Goal: Information Seeking & Learning: Compare options

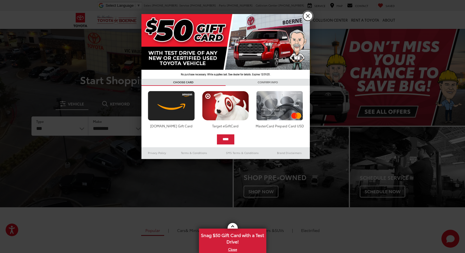
click at [304, 15] on link "X" at bounding box center [308, 16] width 10 height 10
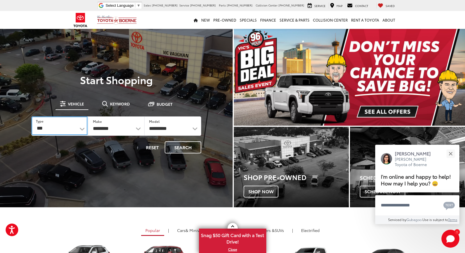
click at [79, 130] on select "*** *** **** *********" at bounding box center [59, 125] width 56 height 19
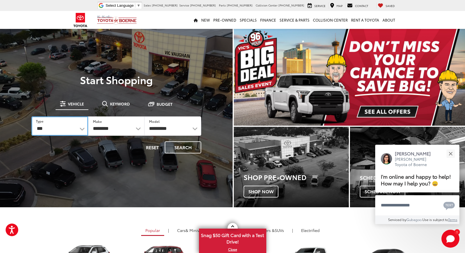
select select "******"
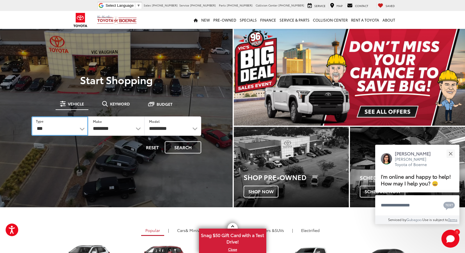
click at [31, 116] on select "*** *** **** *********" at bounding box center [59, 125] width 57 height 19
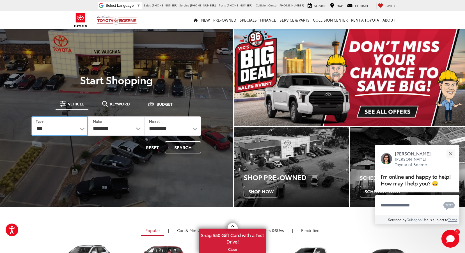
select select "******"
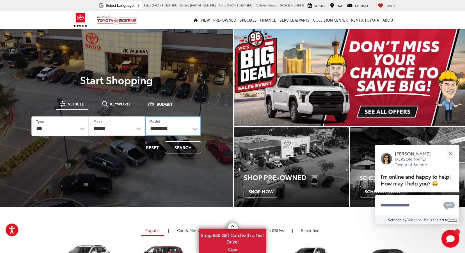
click at [197, 132] on select "**********" at bounding box center [173, 125] width 56 height 19
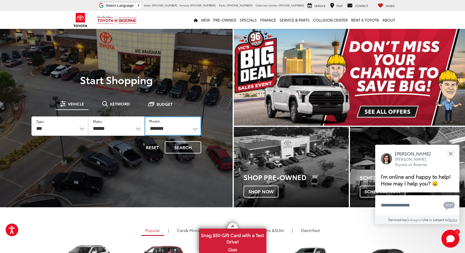
click at [144, 116] on select "**********" at bounding box center [172, 125] width 57 height 19
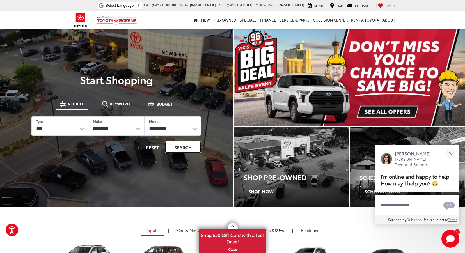
click at [182, 150] on button "Search" at bounding box center [183, 147] width 36 height 12
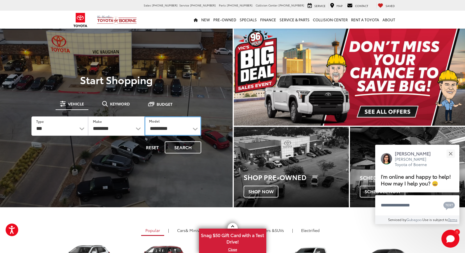
click at [196, 129] on select "**********" at bounding box center [172, 125] width 57 height 19
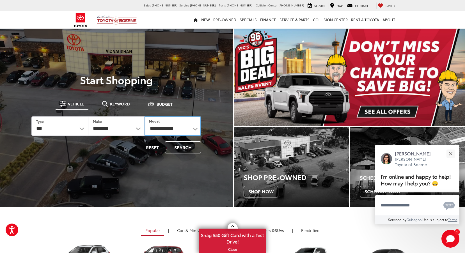
click at [144, 116] on select "**********" at bounding box center [172, 125] width 57 height 19
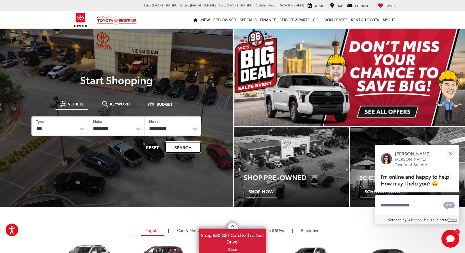
click at [185, 146] on button "Search" at bounding box center [183, 147] width 36 height 12
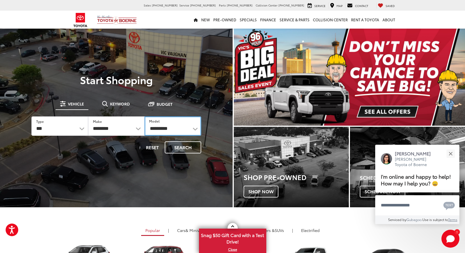
click at [194, 125] on select "**********" at bounding box center [172, 125] width 57 height 19
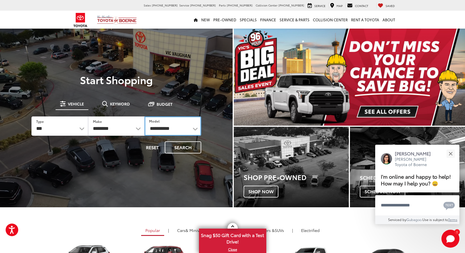
click at [144, 116] on select "**********" at bounding box center [172, 125] width 57 height 19
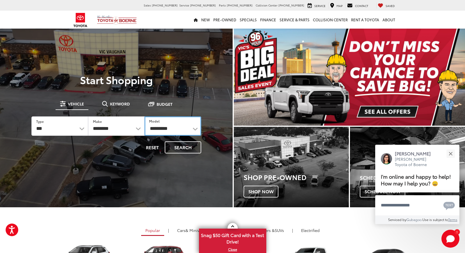
click at [199, 129] on select "**********" at bounding box center [172, 125] width 57 height 19
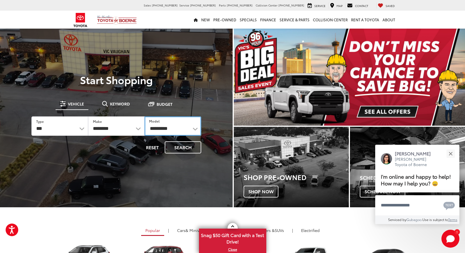
select select "**********"
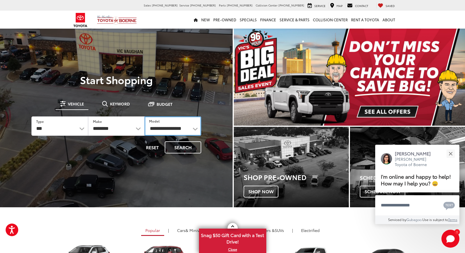
click at [144, 116] on select "**********" at bounding box center [172, 125] width 57 height 19
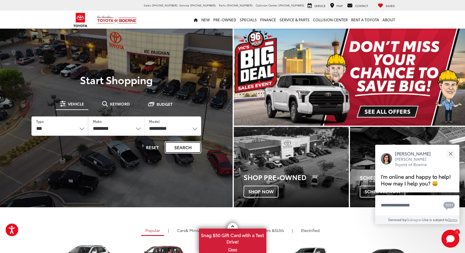
click at [184, 144] on button "Search" at bounding box center [183, 147] width 36 height 12
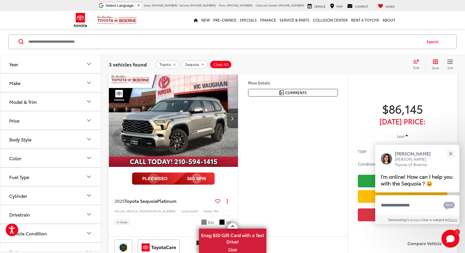
scroll to position [46, 0]
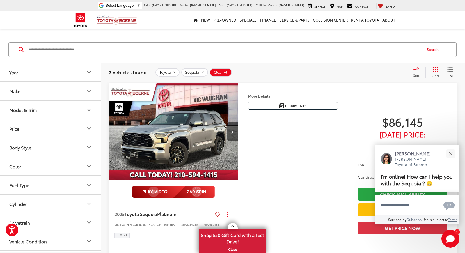
click at [39, 92] on button "Make" at bounding box center [50, 91] width 101 height 18
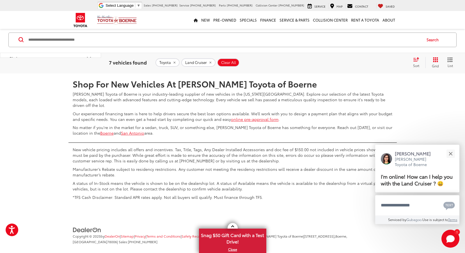
scroll to position [1452, 0]
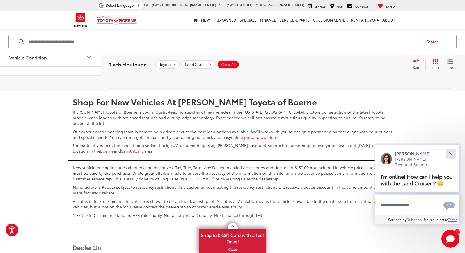
click at [450, 150] on button "Close" at bounding box center [450, 154] width 12 height 12
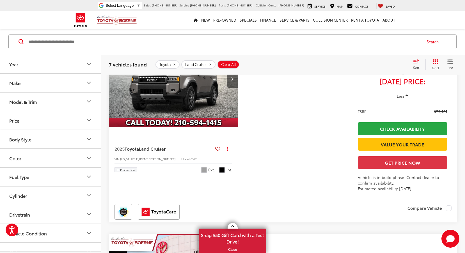
scroll to position [891, 0]
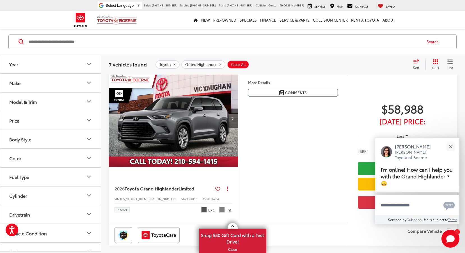
scroll to position [1038, 0]
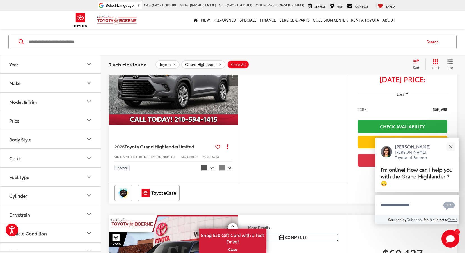
click at [146, 125] on img "2026 Toyota Grand Highlander Limited 0" at bounding box center [174, 76] width 130 height 97
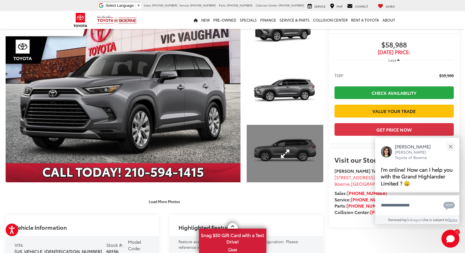
scroll to position [84, 0]
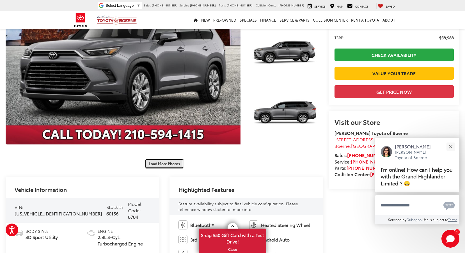
click at [167, 161] on button "Load More Photos" at bounding box center [164, 164] width 39 height 10
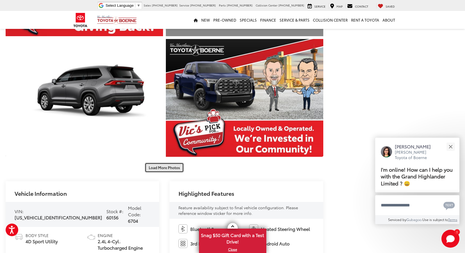
scroll to position [337, 0]
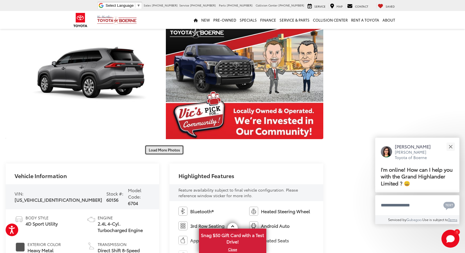
click at [164, 150] on button "Load More Photos" at bounding box center [164, 150] width 39 height 10
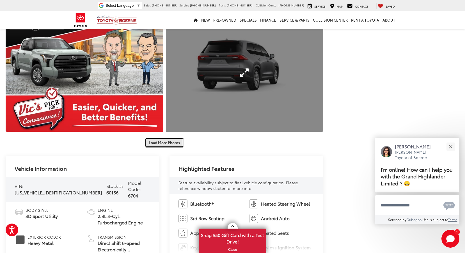
scroll to position [589, 0]
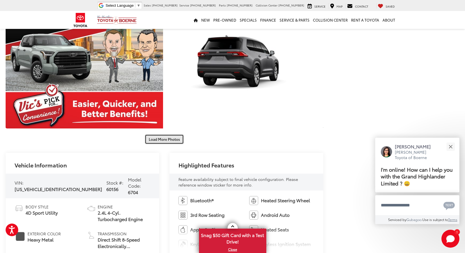
click at [176, 138] on button "Load More Photos" at bounding box center [164, 139] width 39 height 10
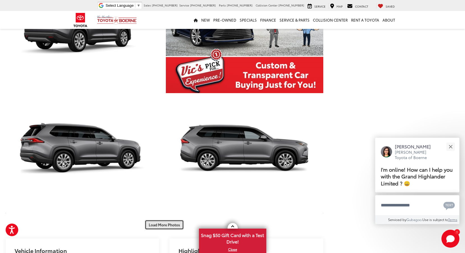
scroll to position [785, 0]
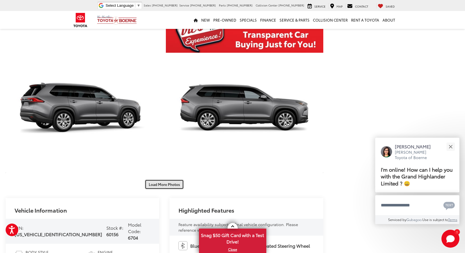
click at [166, 180] on button "Load More Photos" at bounding box center [164, 185] width 39 height 10
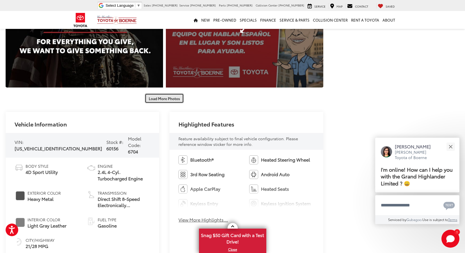
scroll to position [1122, 0]
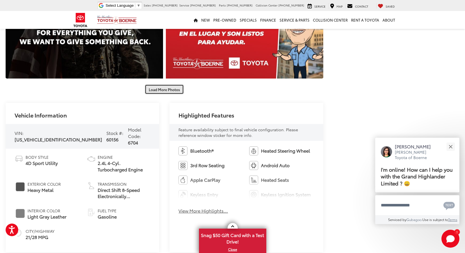
click at [174, 88] on button "Load More Photos" at bounding box center [164, 89] width 39 height 10
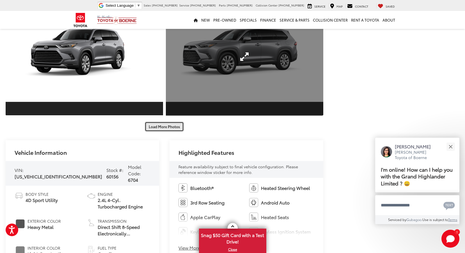
scroll to position [1375, 0]
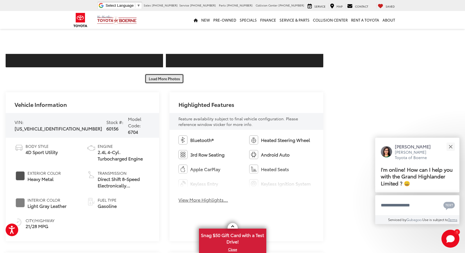
click at [163, 81] on button "Load More Photos" at bounding box center [164, 79] width 39 height 10
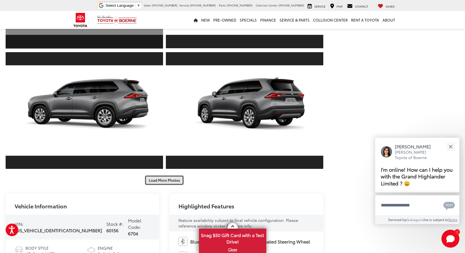
scroll to position [1515, 0]
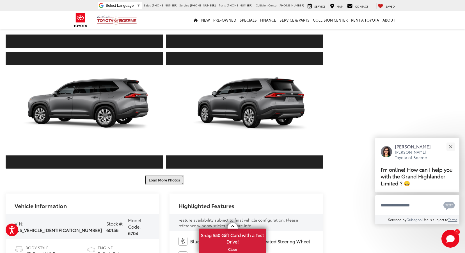
click at [157, 179] on button "Load More Photos" at bounding box center [164, 180] width 39 height 10
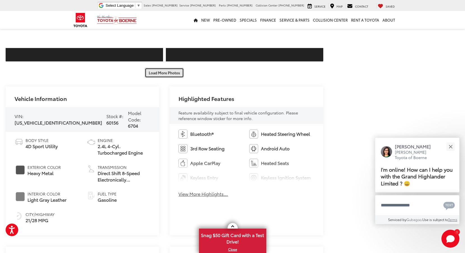
scroll to position [1879, 0]
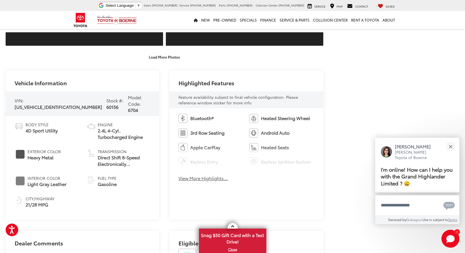
click at [192, 178] on button "View More Highlights..." at bounding box center [202, 178] width 49 height 6
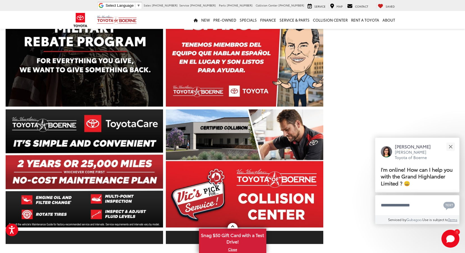
scroll to position [926, 0]
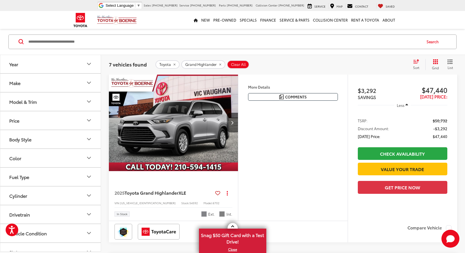
scroll to position [54, 0]
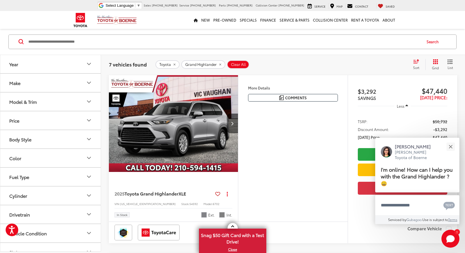
click at [166, 152] on img "2025 Toyota Grand Highlander XLE 0" at bounding box center [174, 123] width 130 height 97
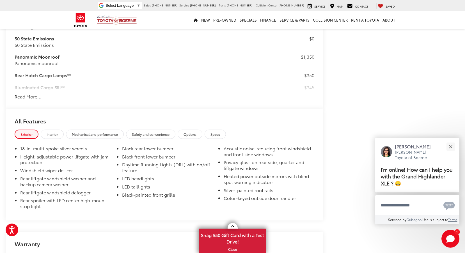
scroll to position [337, 0]
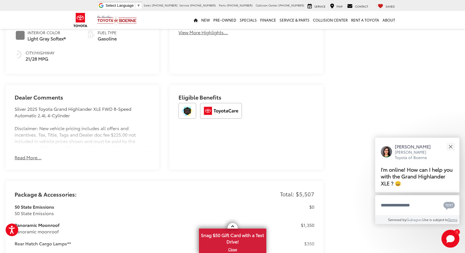
click at [32, 154] on button "Read More..." at bounding box center [28, 157] width 27 height 6
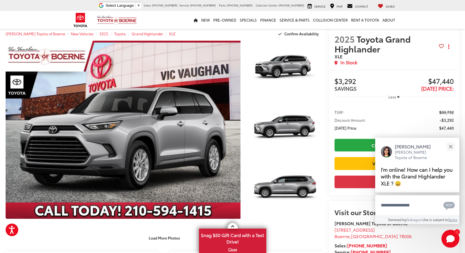
scroll to position [0, 0]
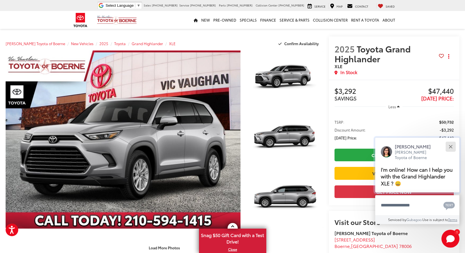
click at [453, 146] on button "Close" at bounding box center [450, 147] width 12 height 12
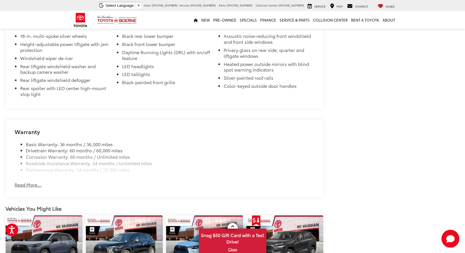
scroll to position [673, 0]
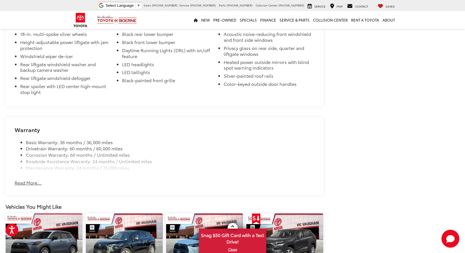
click at [29, 180] on button "Read More..." at bounding box center [28, 183] width 27 height 6
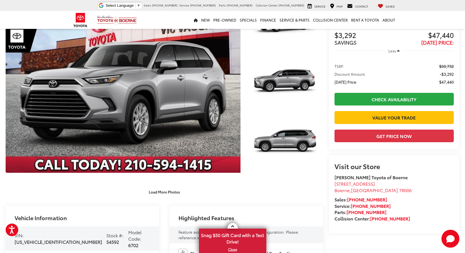
scroll to position [0, 0]
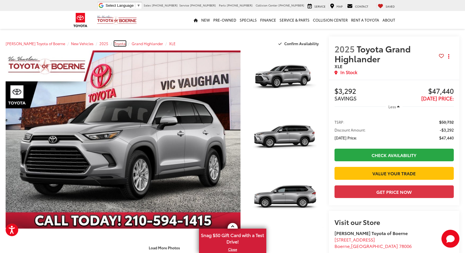
click at [115, 43] on span "Toyota" at bounding box center [120, 43] width 12 height 5
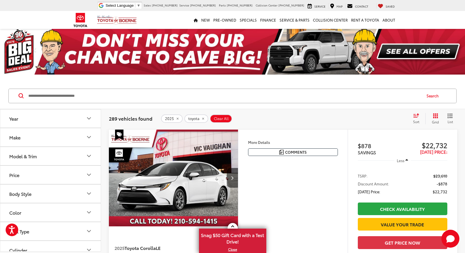
click at [92, 138] on icon "Make" at bounding box center [89, 137] width 7 height 7
click at [92, 192] on icon "Model & Trim" at bounding box center [89, 192] width 7 height 7
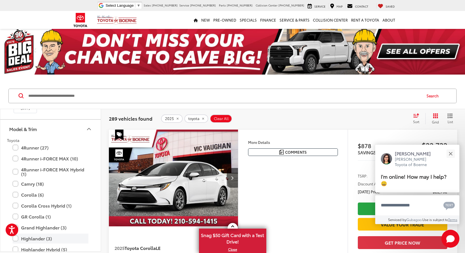
scroll to position [56, 0]
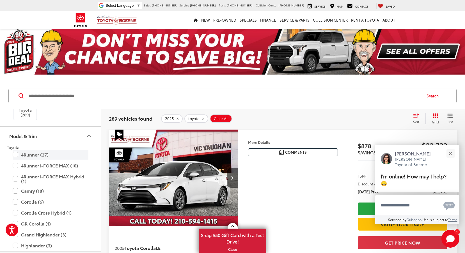
click at [13, 153] on label "4Runner (27)" at bounding box center [51, 155] width 76 height 10
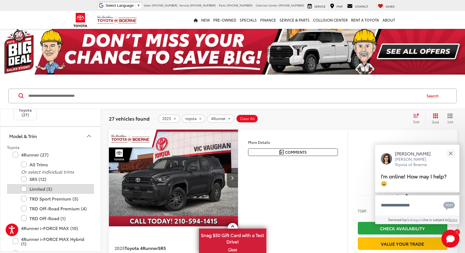
click at [38, 187] on label "Limited (5)" at bounding box center [54, 189] width 67 height 10
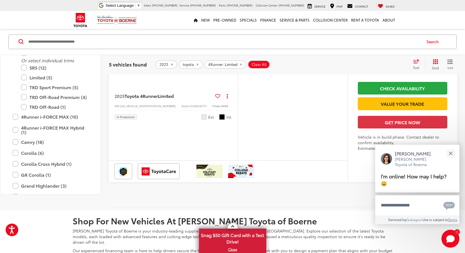
scroll to position [1038, 0]
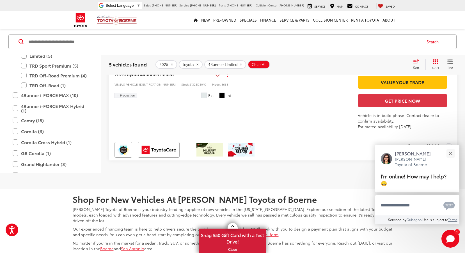
click at [205, 98] on span "Wind Chill Pearl" at bounding box center [204, 96] width 6 height 6
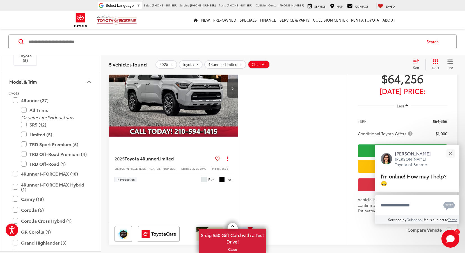
scroll to position [926, 0]
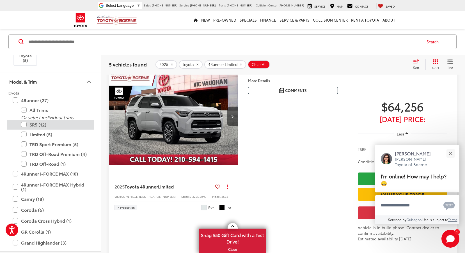
click at [24, 124] on label "SR5 (12)" at bounding box center [54, 125] width 67 height 10
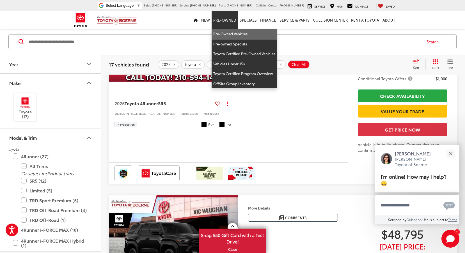
drag, startPoint x: 225, startPoint y: 30, endPoint x: 210, endPoint y: 42, distance: 19.6
click at [225, 30] on link "Pre-Owned Vehicles" at bounding box center [244, 34] width 65 height 10
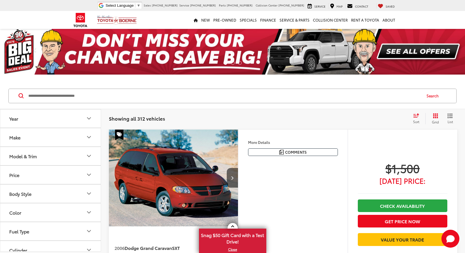
click at [90, 136] on icon "Make" at bounding box center [89, 137] width 7 height 7
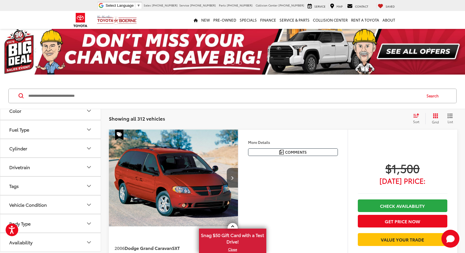
scroll to position [281, 0]
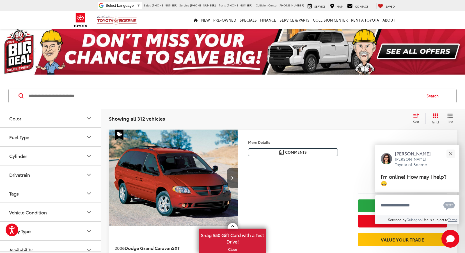
click at [50, 34] on img at bounding box center [50, 34] width 0 height 0
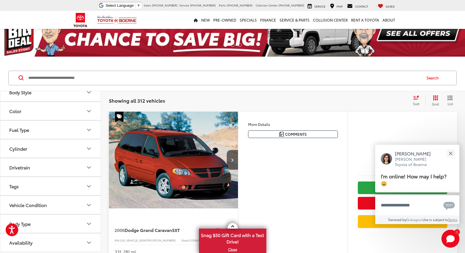
scroll to position [28, 0]
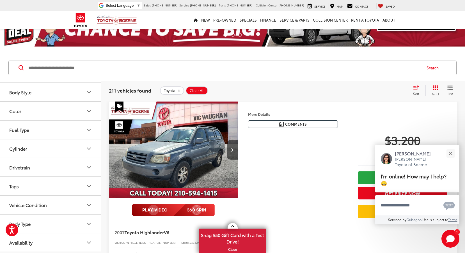
click at [56, 64] on button "Model & Trim" at bounding box center [50, 54] width 101 height 18
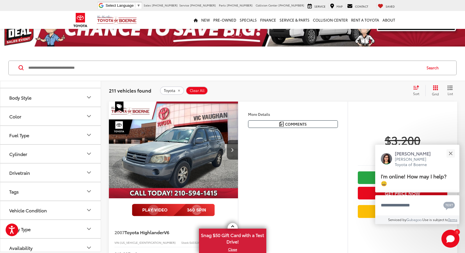
scroll to position [477, 0]
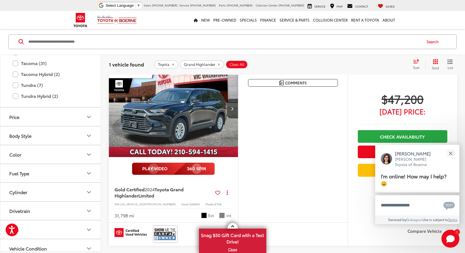
scroll to position [84, 0]
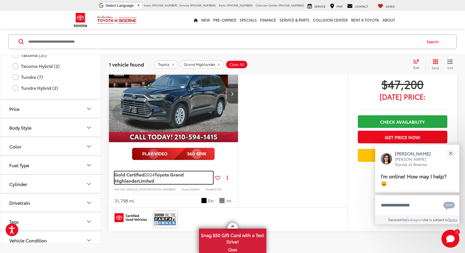
click at [127, 175] on span "Gold Certified" at bounding box center [129, 174] width 30 height 6
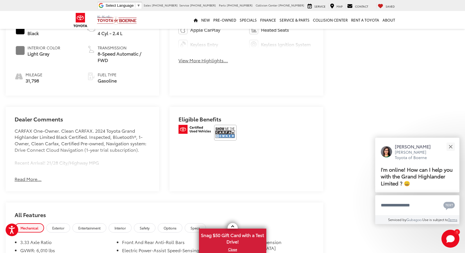
scroll to position [348, 0]
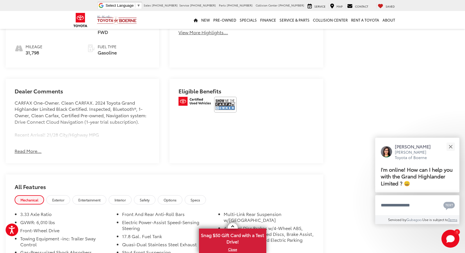
click at [35, 148] on button "Read More..." at bounding box center [28, 151] width 27 height 6
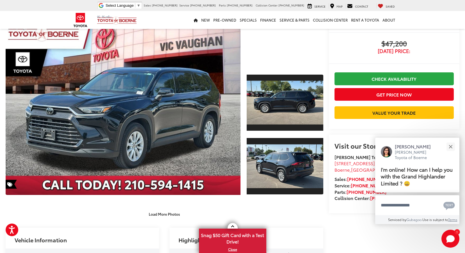
scroll to position [0, 0]
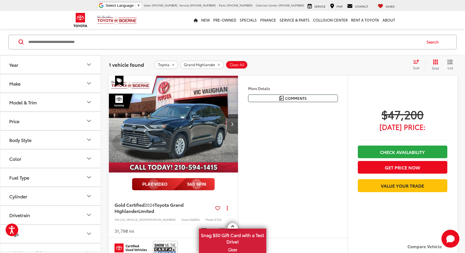
scroll to position [56, 0]
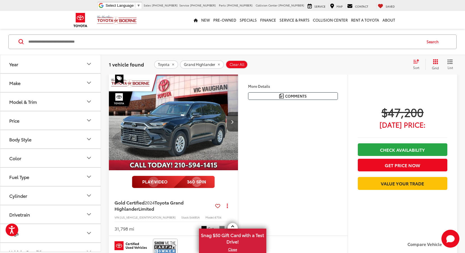
click at [58, 84] on button "Make" at bounding box center [50, 83] width 101 height 18
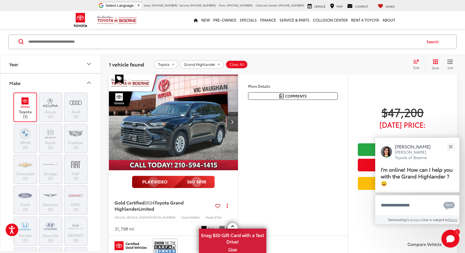
click at [32, 72] on button "Year" at bounding box center [50, 64] width 101 height 18
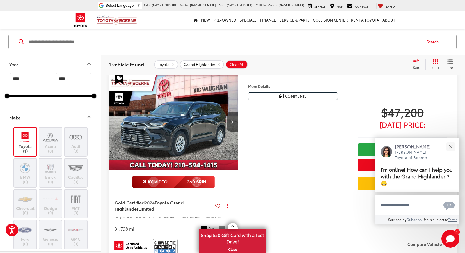
click at [88, 115] on icon "Make" at bounding box center [89, 117] width 7 height 7
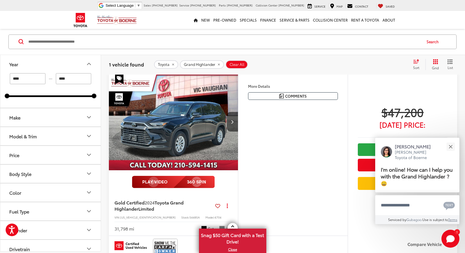
click at [65, 132] on button "Model & Trim" at bounding box center [50, 136] width 101 height 18
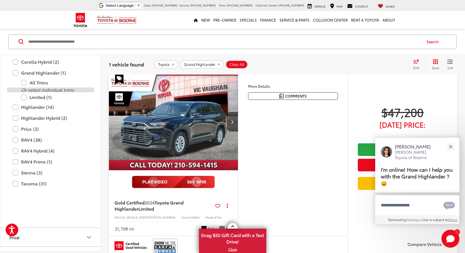
scroll to position [196, 0]
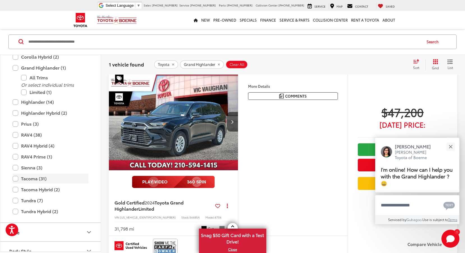
click at [32, 175] on label "Tacoma (31)" at bounding box center [51, 179] width 76 height 10
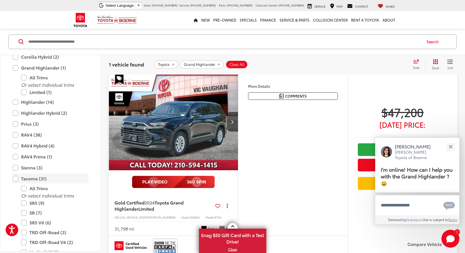
scroll to position [54, 0]
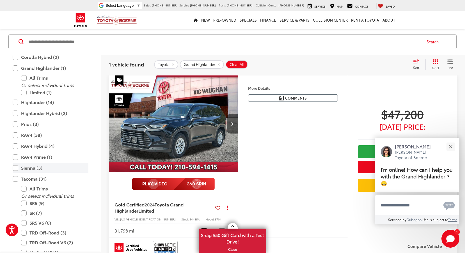
type input "****"
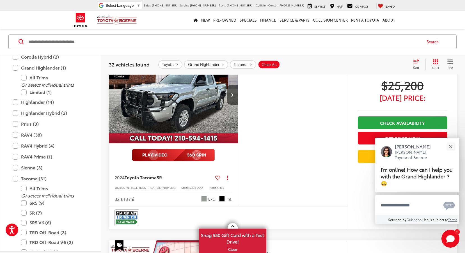
scroll to position [82, 0]
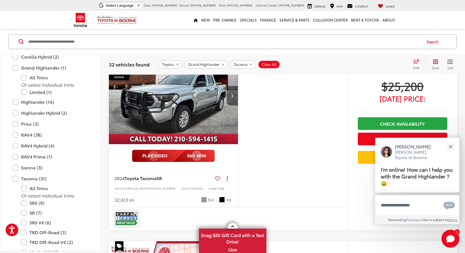
click at [229, 96] on button "Next image" at bounding box center [232, 96] width 11 height 20
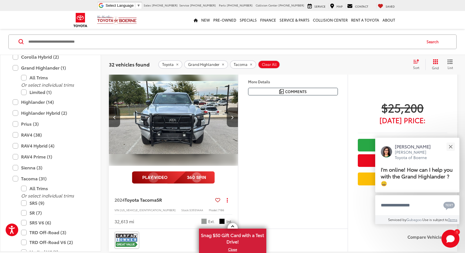
scroll to position [54, 0]
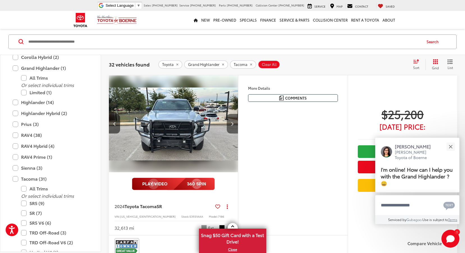
click at [229, 124] on button "Next image" at bounding box center [232, 124] width 11 height 20
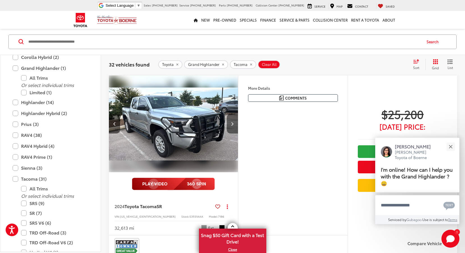
click at [231, 123] on icon "Next image" at bounding box center [232, 124] width 3 height 4
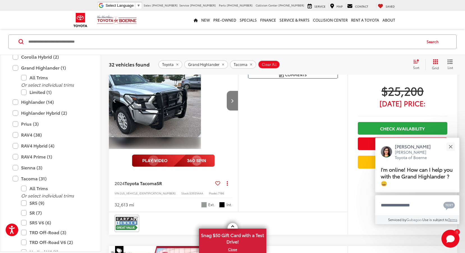
scroll to position [31, 0]
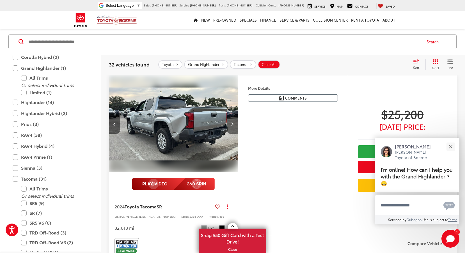
click at [231, 123] on icon "Next image" at bounding box center [232, 124] width 3 height 4
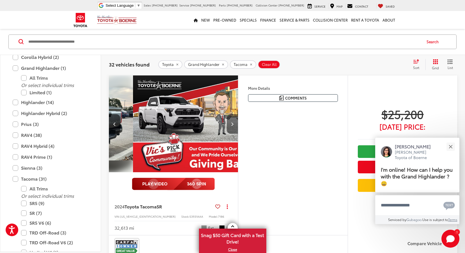
scroll to position [0, 519]
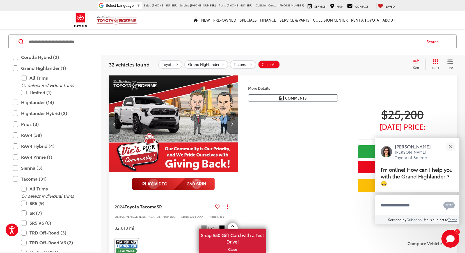
click at [109, 121] on button "Previous image" at bounding box center [114, 124] width 11 height 20
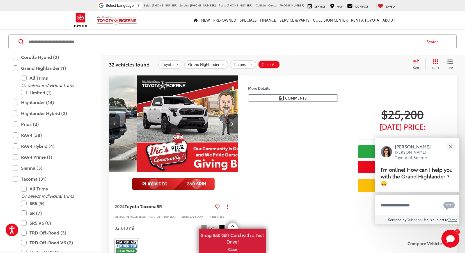
scroll to position [0, 389]
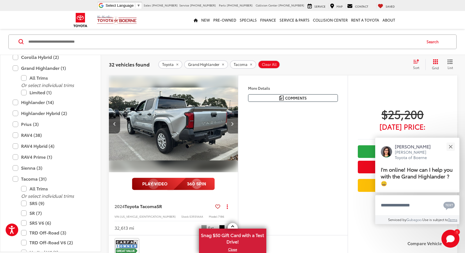
click at [232, 124] on icon "Next image" at bounding box center [232, 124] width 3 height 4
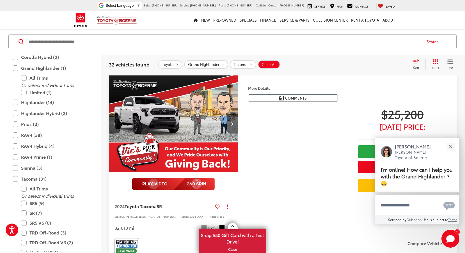
click at [232, 124] on icon "Next image" at bounding box center [232, 124] width 3 height 4
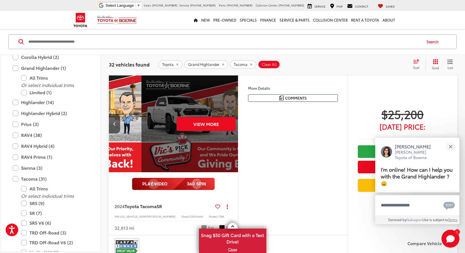
scroll to position [0, 649]
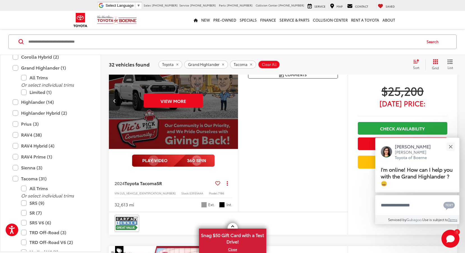
click at [232, 124] on div "View More" at bounding box center [174, 100] width 130 height 97
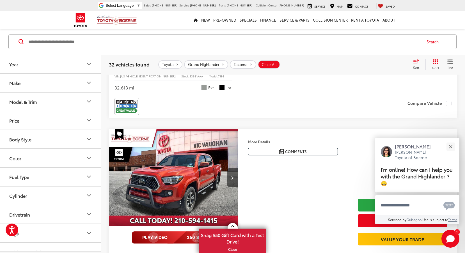
scroll to position [222, 0]
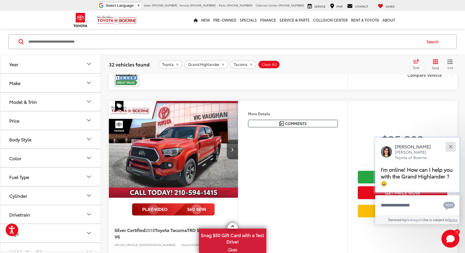
click at [452, 146] on button "Close" at bounding box center [450, 147] width 12 height 12
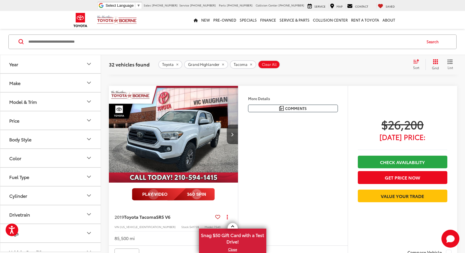
scroll to position [447, 0]
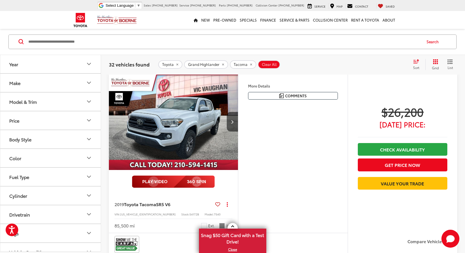
click at [164, 125] on img "2019 Toyota Tacoma SR5 V6 0" at bounding box center [174, 121] width 130 height 97
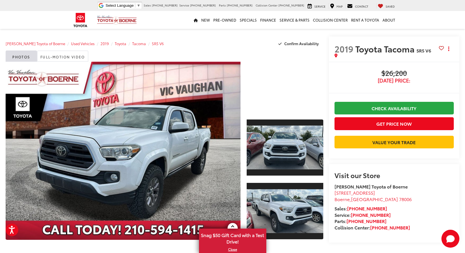
click at [271, 100] on div at bounding box center [285, 87] width 76 height 51
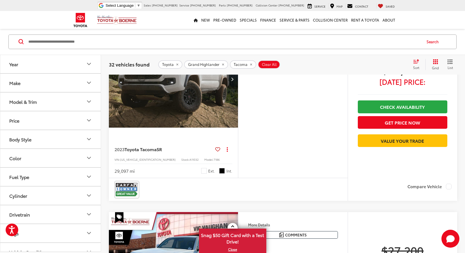
scroll to position [812, 0]
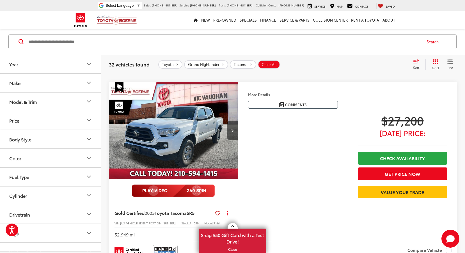
click at [184, 156] on img "2023 Toyota Tacoma SR5 0" at bounding box center [174, 130] width 130 height 97
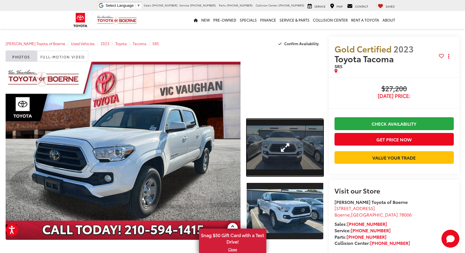
click at [271, 141] on link "Expand Photo 1" at bounding box center [285, 147] width 76 height 57
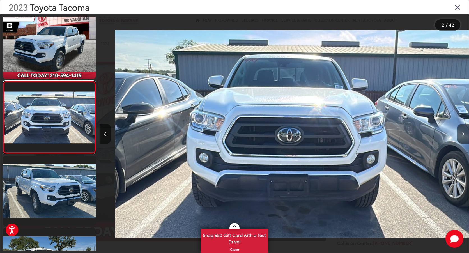
scroll to position [0, 369]
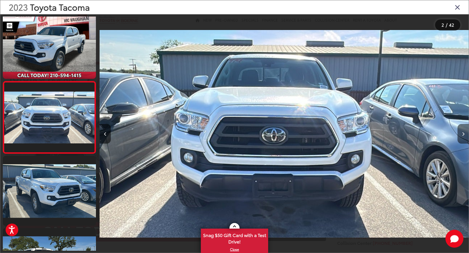
click at [462, 132] on button "Next image" at bounding box center [463, 134] width 11 height 20
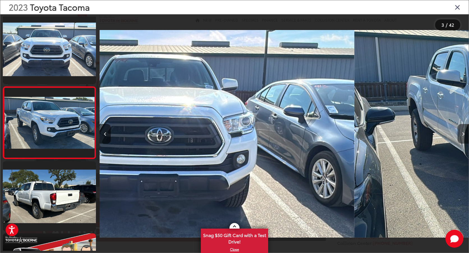
scroll to position [80, 0]
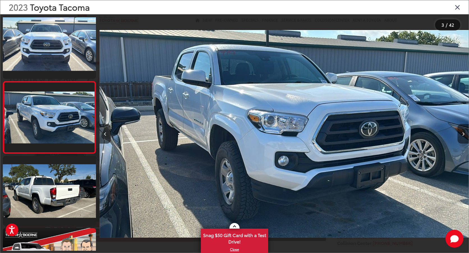
click at [462, 132] on button "Next image" at bounding box center [463, 134] width 11 height 20
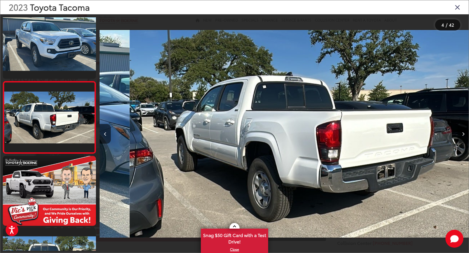
scroll to position [0, 1107]
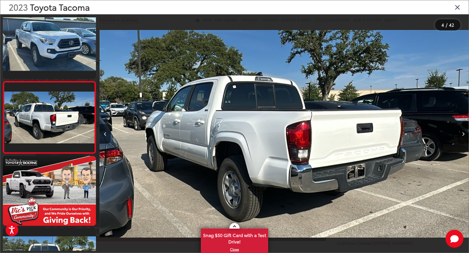
click at [462, 132] on button "Next image" at bounding box center [463, 134] width 11 height 20
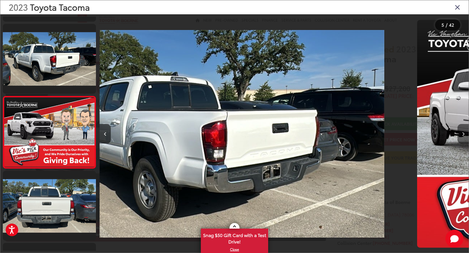
scroll to position [224, 0]
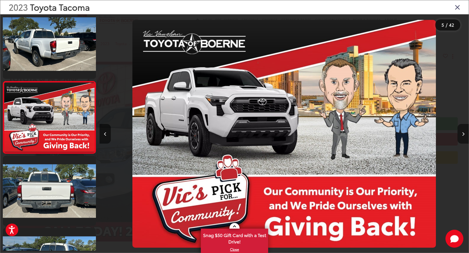
click at [462, 132] on button "Next image" at bounding box center [463, 134] width 11 height 20
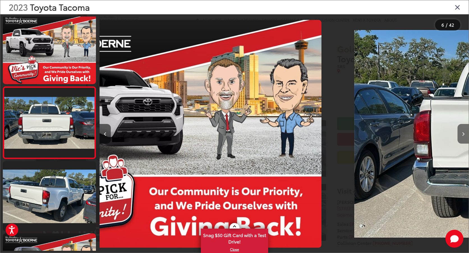
scroll to position [296, 0]
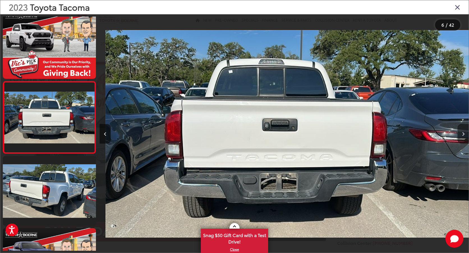
click at [462, 132] on button "Next image" at bounding box center [463, 134] width 11 height 20
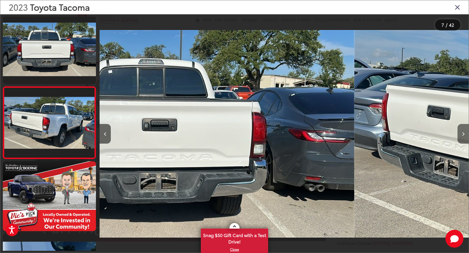
scroll to position [368, 0]
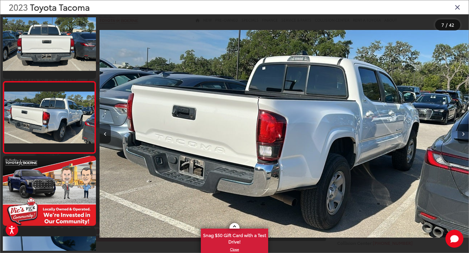
click at [462, 132] on button "Next image" at bounding box center [463, 134] width 11 height 20
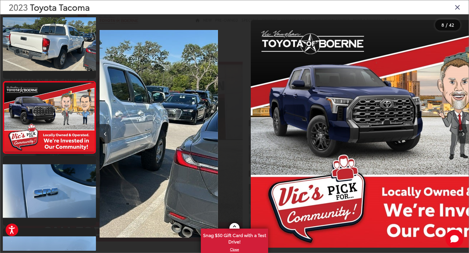
click at [462, 132] on button "Next image" at bounding box center [463, 134] width 11 height 20
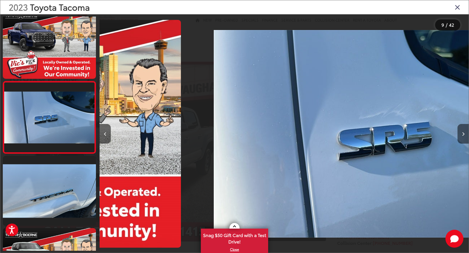
click at [462, 132] on button "Next image" at bounding box center [463, 134] width 11 height 20
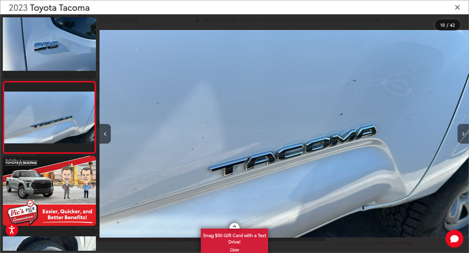
click at [462, 132] on button "Next image" at bounding box center [463, 134] width 11 height 20
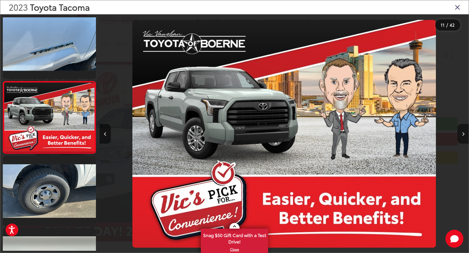
click at [462, 132] on button "Next image" at bounding box center [463, 134] width 11 height 20
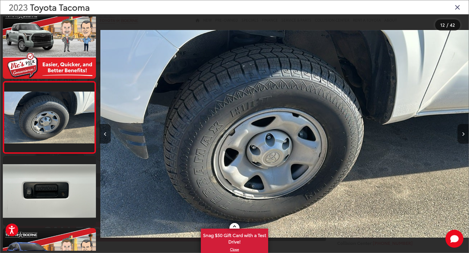
click at [462, 132] on button "Next image" at bounding box center [463, 134] width 11 height 20
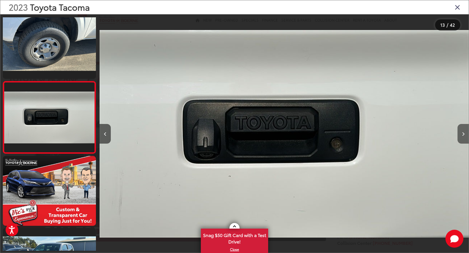
click at [462, 132] on button "Next image" at bounding box center [463, 134] width 11 height 20
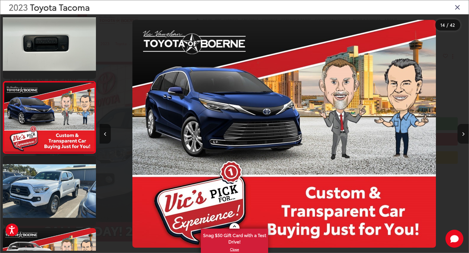
click at [462, 132] on button "Next image" at bounding box center [463, 134] width 11 height 20
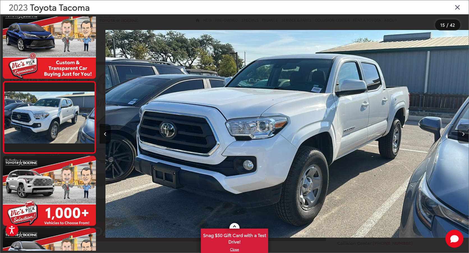
click at [462, 132] on button "Next image" at bounding box center [463, 134] width 11 height 20
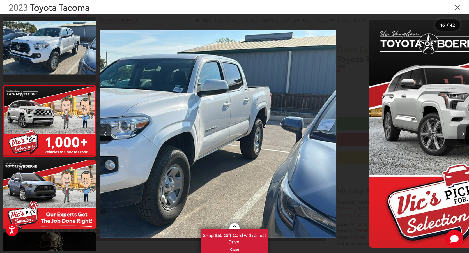
click at [462, 132] on button "Next image" at bounding box center [463, 134] width 11 height 20
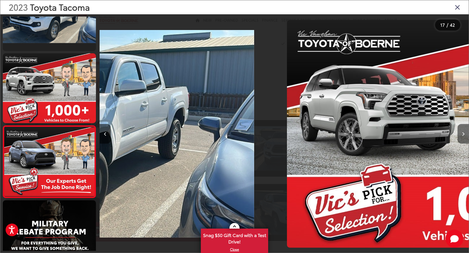
click at [462, 132] on button "Next image" at bounding box center [463, 134] width 11 height 20
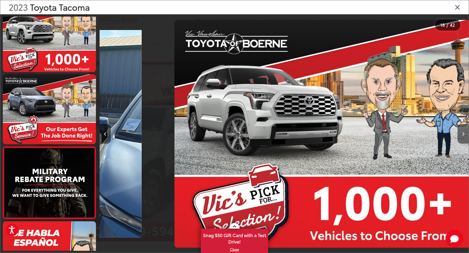
click at [462, 132] on button "Next image" at bounding box center [463, 134] width 11 height 20
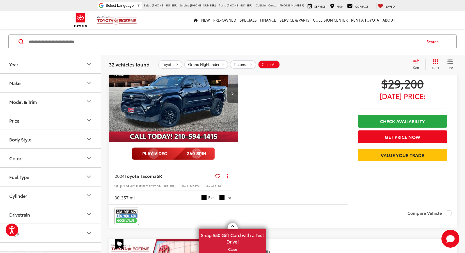
scroll to position [1261, 0]
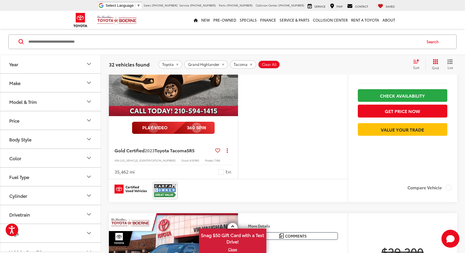
click at [250, 64] on icon "remove Tacoma" at bounding box center [251, 65] width 2 height 2
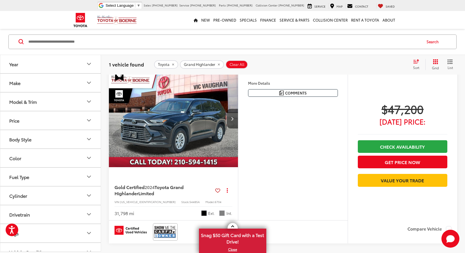
scroll to position [54, 0]
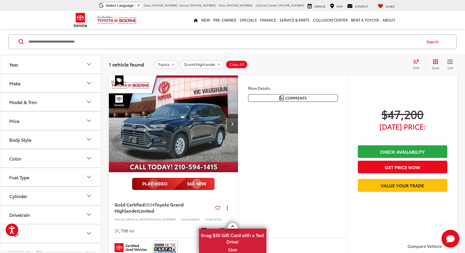
click at [220, 63] on button "Grand Highlander" at bounding box center [202, 64] width 44 height 8
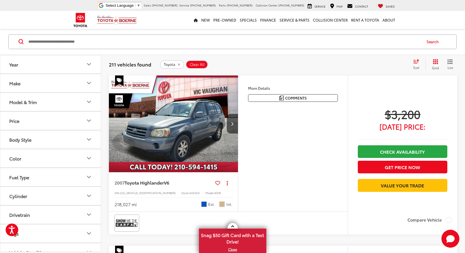
click at [70, 107] on button "Model & Trim" at bounding box center [50, 102] width 101 height 18
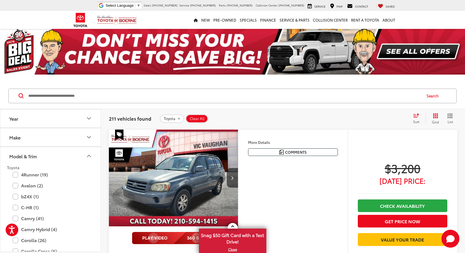
click at [88, 116] on icon "Year" at bounding box center [89, 118] width 7 height 7
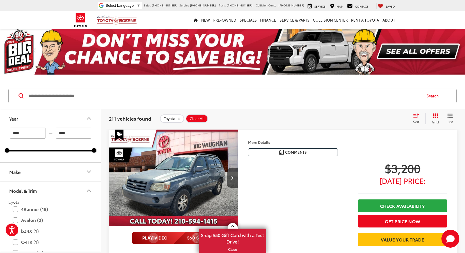
click at [102, 77] on p at bounding box center [232, 78] width 465 height 6
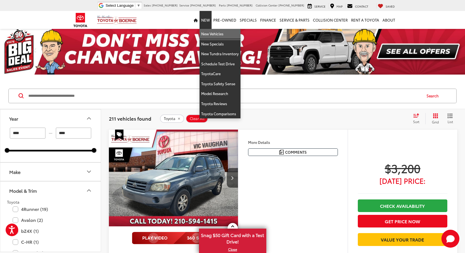
click at [207, 32] on link "New Vehicles" at bounding box center [219, 34] width 41 height 10
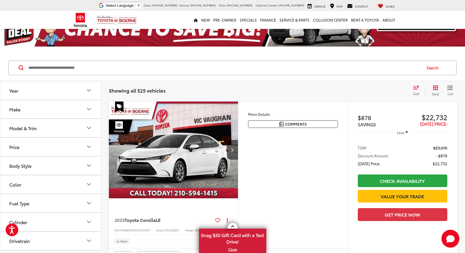
click at [88, 123] on button "Model & Trim" at bounding box center [50, 128] width 101 height 18
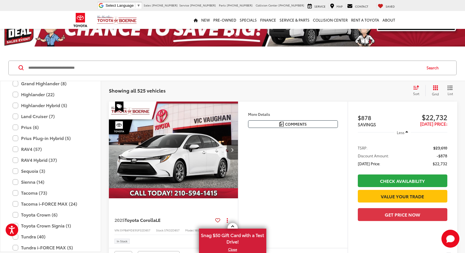
scroll to position [193, 0]
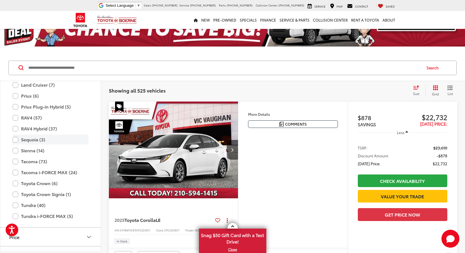
click at [24, 139] on label "Sequoia (3)" at bounding box center [51, 140] width 76 height 10
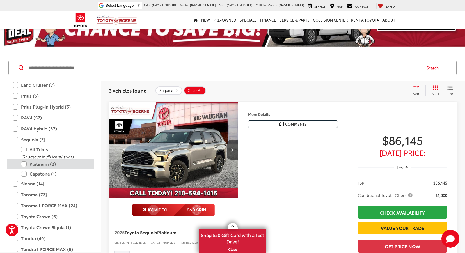
click at [61, 162] on label "Platinum (2)" at bounding box center [54, 164] width 67 height 10
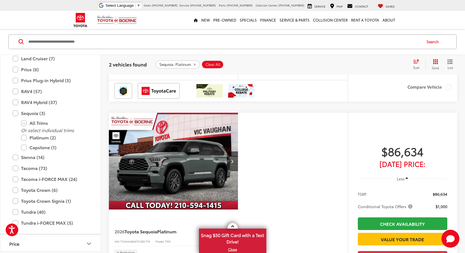
scroll to position [224, 0]
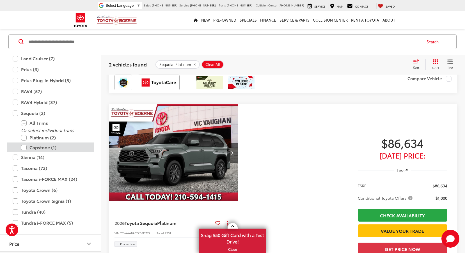
click at [38, 146] on label "Capstone (1)" at bounding box center [54, 148] width 67 height 10
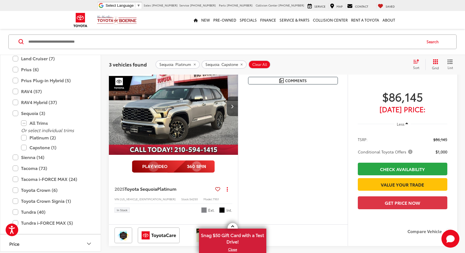
scroll to position [54, 0]
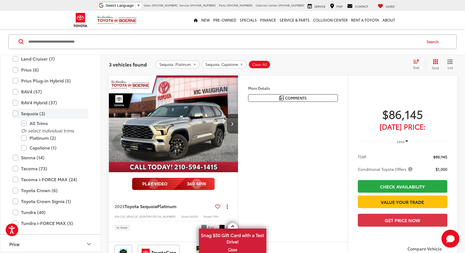
click at [16, 115] on label "Sequoia (3)" at bounding box center [51, 114] width 76 height 10
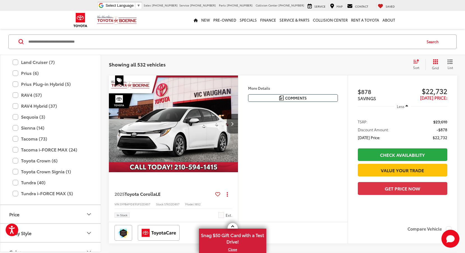
scroll to position [185, 0]
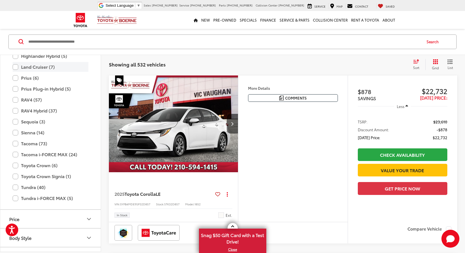
click at [31, 69] on label "Land Cruiser (7)" at bounding box center [51, 67] width 76 height 10
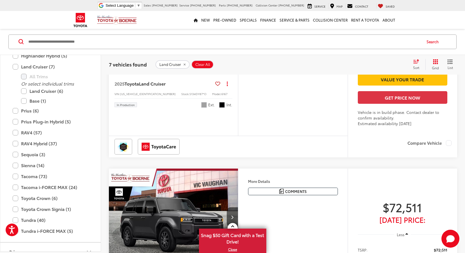
scroll to position [952, 0]
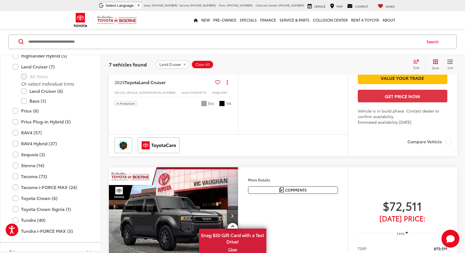
click at [184, 61] on img "2025 Toyota Land Cruiser Land Cruiser 0" at bounding box center [174, 12] width 130 height 97
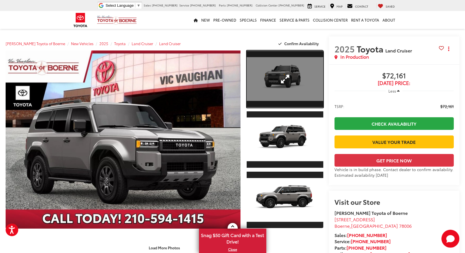
click at [283, 74] on link "Expand Photo 1" at bounding box center [285, 78] width 76 height 57
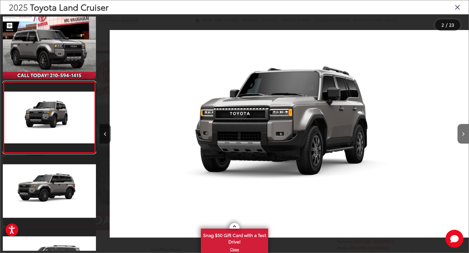
scroll to position [0, 369]
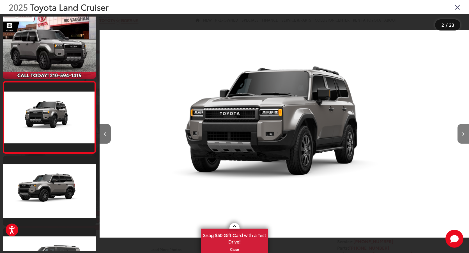
click at [463, 132] on button "Next image" at bounding box center [463, 134] width 11 height 20
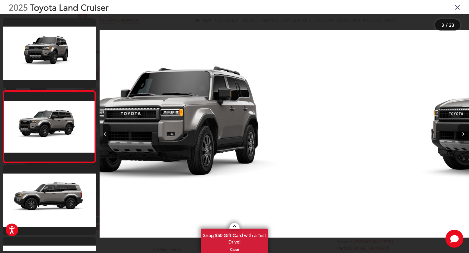
scroll to position [80, 0]
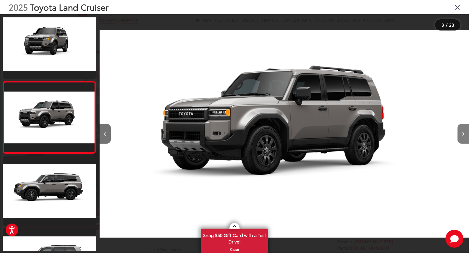
click at [463, 132] on button "Next image" at bounding box center [463, 134] width 11 height 20
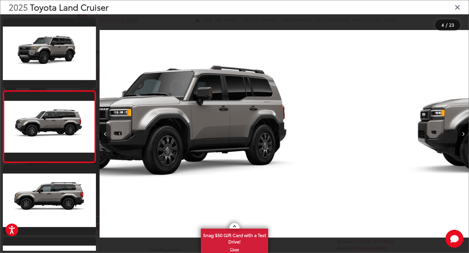
scroll to position [152, 0]
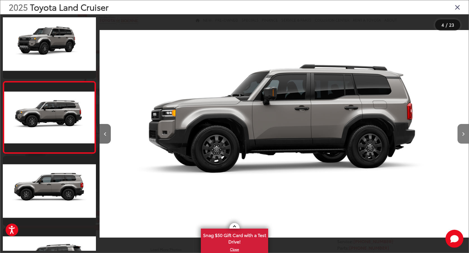
click at [463, 132] on button "Next image" at bounding box center [463, 134] width 11 height 20
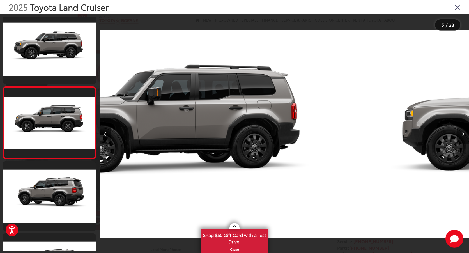
scroll to position [224, 0]
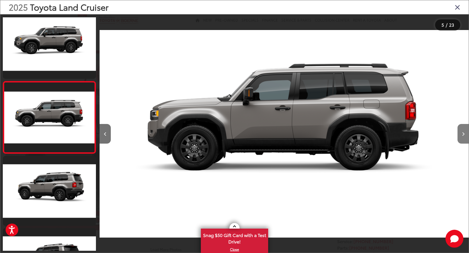
click at [463, 132] on button "Next image" at bounding box center [463, 134] width 11 height 20
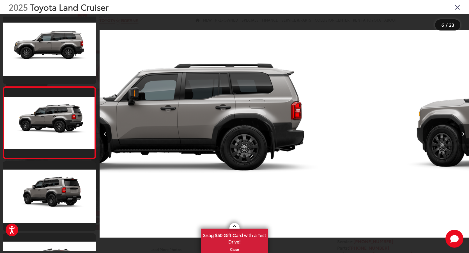
scroll to position [296, 0]
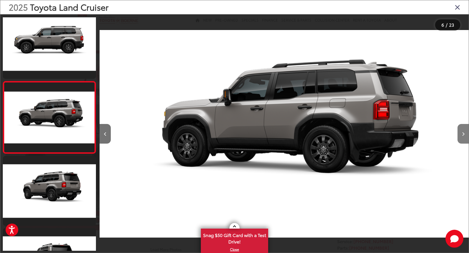
click at [463, 132] on button "Next image" at bounding box center [463, 134] width 11 height 20
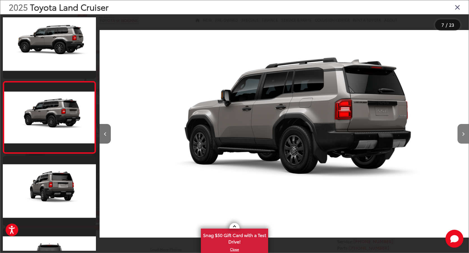
scroll to position [0, 2215]
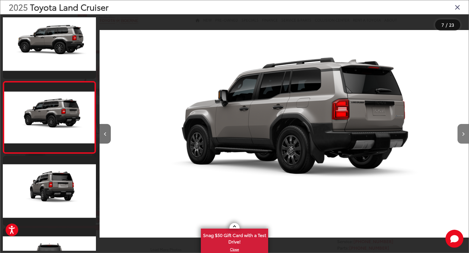
click at [463, 132] on button "Next image" at bounding box center [463, 134] width 11 height 20
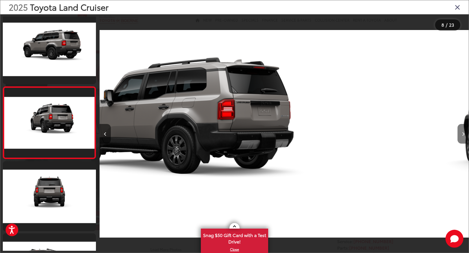
scroll to position [440, 0]
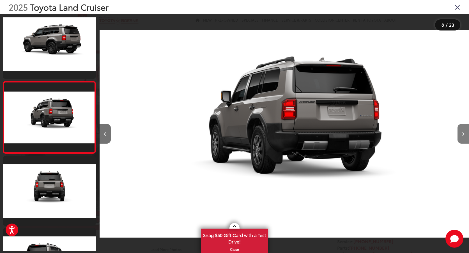
click at [463, 132] on button "Next image" at bounding box center [463, 134] width 11 height 20
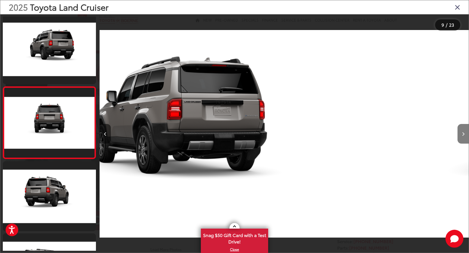
scroll to position [0, 0]
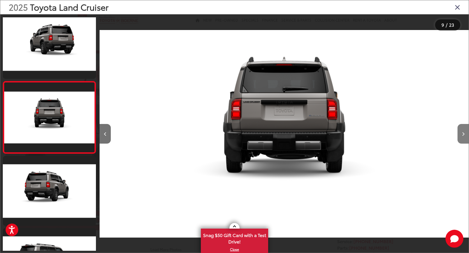
click at [463, 132] on button "Next image" at bounding box center [463, 134] width 11 height 20
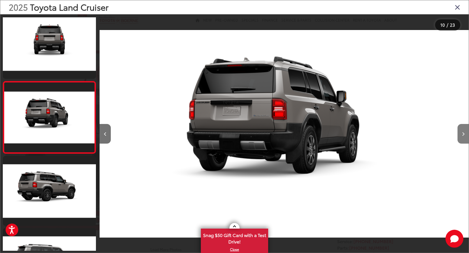
click at [463, 132] on button "Next image" at bounding box center [463, 134] width 11 height 20
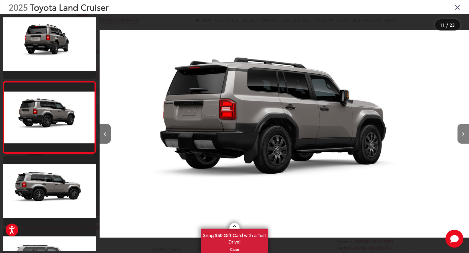
click at [463, 132] on button "Next image" at bounding box center [463, 134] width 11 height 20
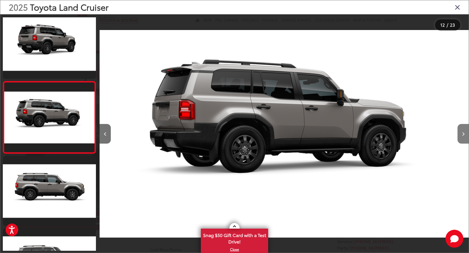
click at [463, 132] on button "Next image" at bounding box center [463, 134] width 11 height 20
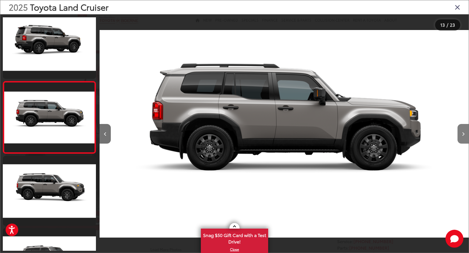
click at [463, 132] on button "Next image" at bounding box center [463, 134] width 11 height 20
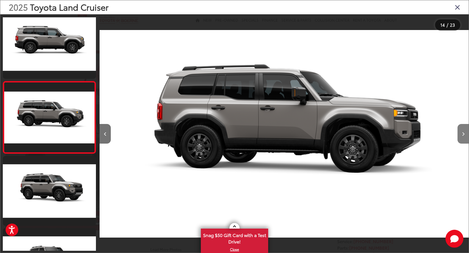
click at [463, 132] on button "Next image" at bounding box center [463, 134] width 11 height 20
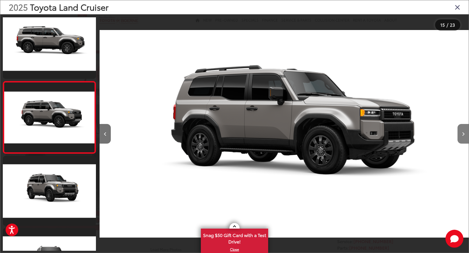
click at [463, 132] on button "Next image" at bounding box center [463, 134] width 11 height 20
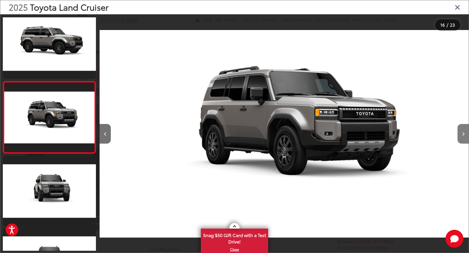
click at [463, 132] on button "Next image" at bounding box center [463, 134] width 11 height 20
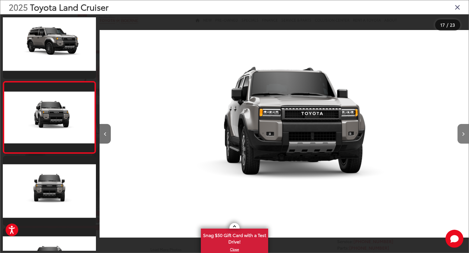
click at [463, 132] on button "Next image" at bounding box center [463, 134] width 11 height 20
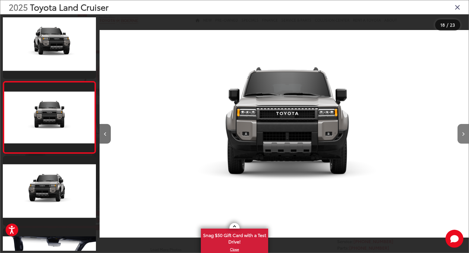
click at [463, 132] on button "Next image" at bounding box center [463, 134] width 11 height 20
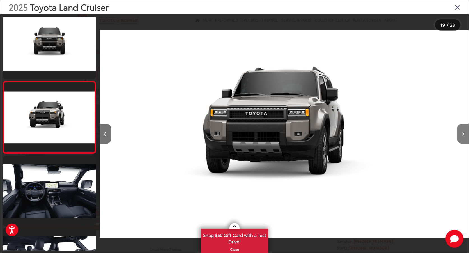
click at [463, 132] on button "Next image" at bounding box center [463, 134] width 11 height 20
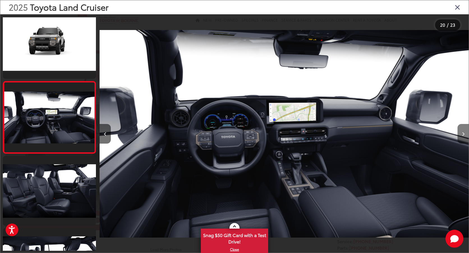
click at [461, 134] on button "Next image" at bounding box center [463, 134] width 11 height 20
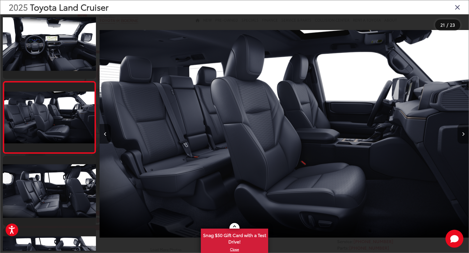
click at [461, 134] on button "Next image" at bounding box center [463, 134] width 11 height 20
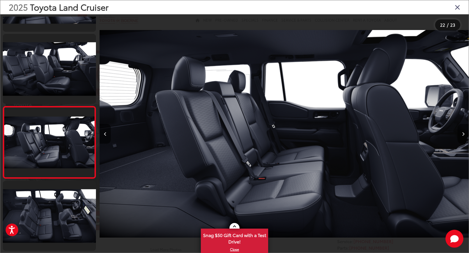
click at [461, 134] on button "Next image" at bounding box center [463, 134] width 11 height 20
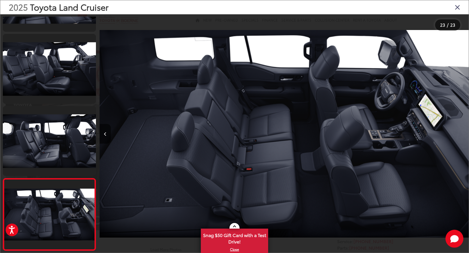
click at [458, 7] on icon "Close gallery" at bounding box center [458, 6] width 6 height 7
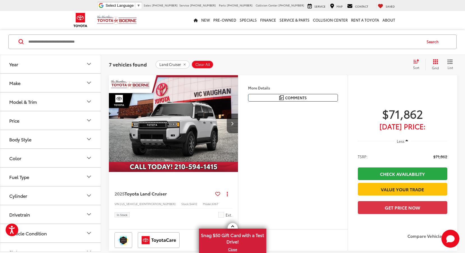
click at [62, 82] on button "Make" at bounding box center [50, 83] width 101 height 18
click at [63, 137] on button "Model & Trim" at bounding box center [50, 137] width 101 height 18
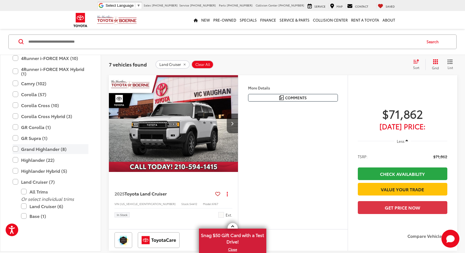
scroll to position [112, 0]
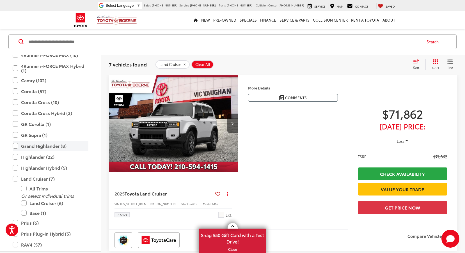
click at [38, 148] on label "Grand Highlander (8)" at bounding box center [51, 146] width 76 height 10
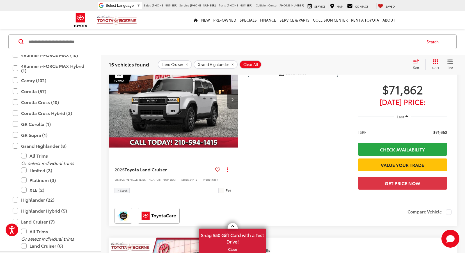
scroll to position [1401, 0]
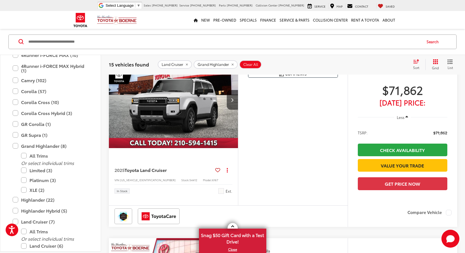
click at [186, 62] on button "Land Cruiser" at bounding box center [175, 64] width 34 height 8
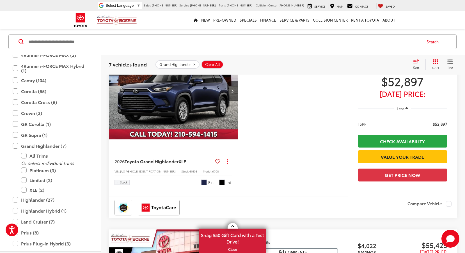
scroll to position [82, 0]
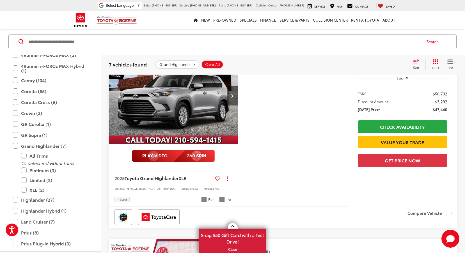
click at [137, 90] on img "2025 Toyota Grand Highlander XLE 0" at bounding box center [174, 95] width 130 height 97
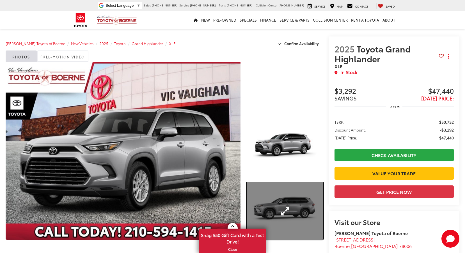
click at [277, 184] on link "Expand Photo 2" at bounding box center [285, 210] width 76 height 57
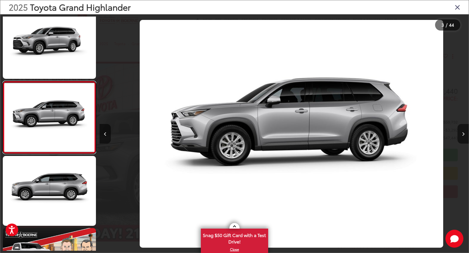
scroll to position [0, 738]
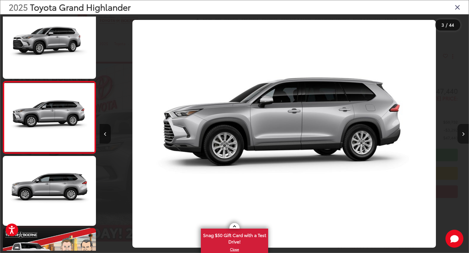
click at [465, 134] on button "Next image" at bounding box center [463, 134] width 11 height 20
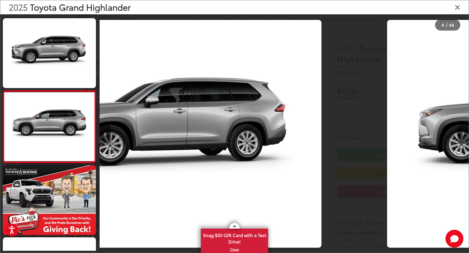
scroll to position [152, 0]
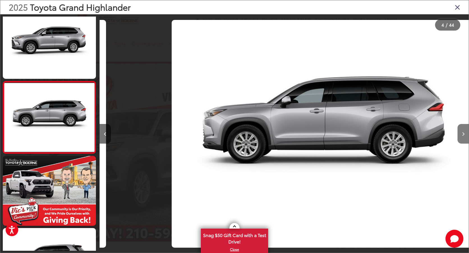
click at [465, 134] on button "Next image" at bounding box center [463, 134] width 11 height 20
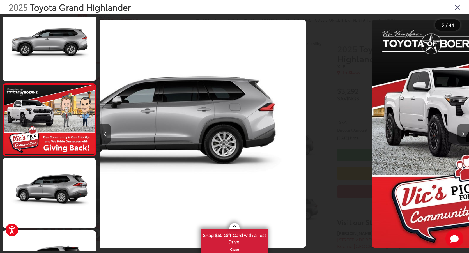
scroll to position [224, 0]
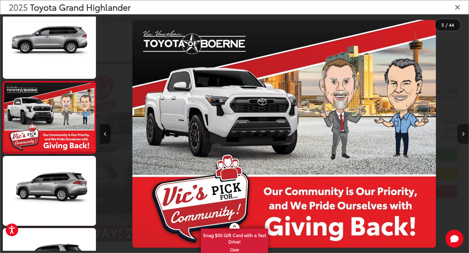
click at [465, 134] on button "Next image" at bounding box center [463, 134] width 11 height 20
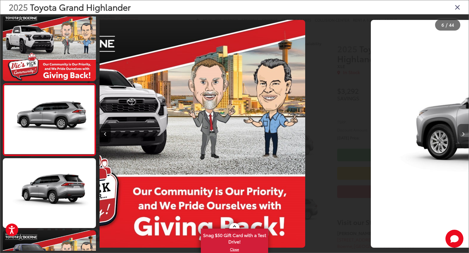
scroll to position [296, 0]
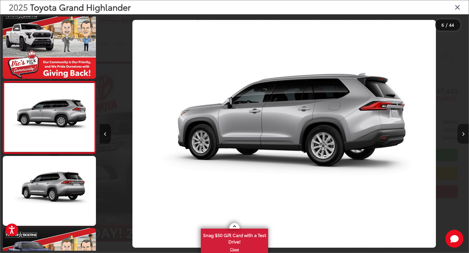
click at [465, 134] on button "Next image" at bounding box center [463, 134] width 11 height 20
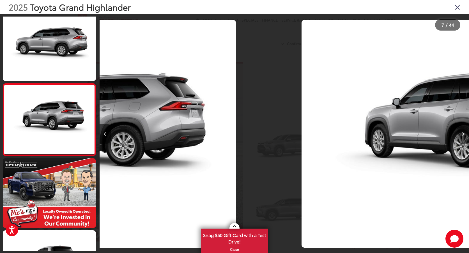
scroll to position [368, 0]
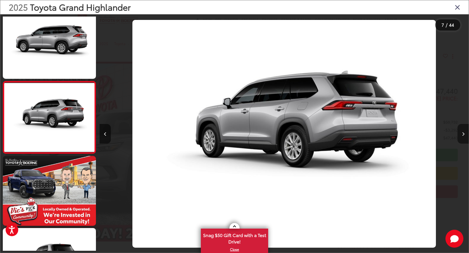
click at [465, 134] on button "Next image" at bounding box center [463, 134] width 11 height 20
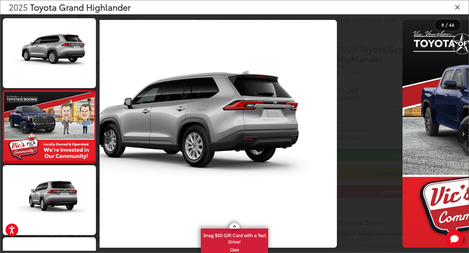
scroll to position [440, 0]
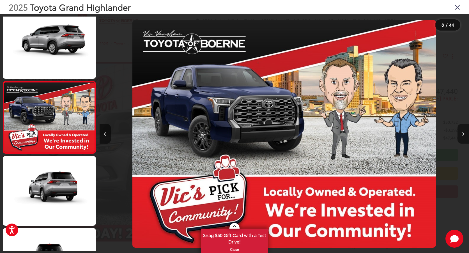
click at [465, 134] on button "Next image" at bounding box center [463, 134] width 11 height 20
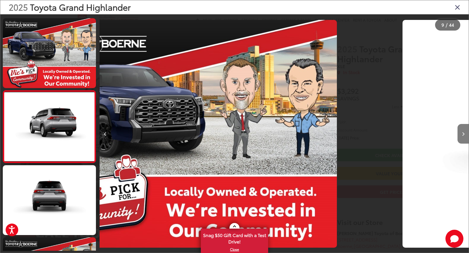
scroll to position [513, 0]
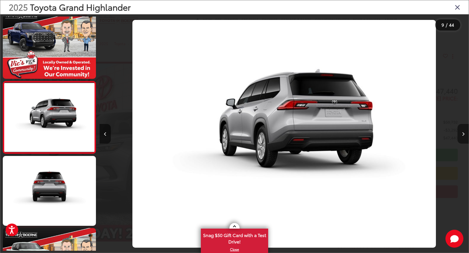
click at [465, 134] on button "Next image" at bounding box center [463, 134] width 11 height 20
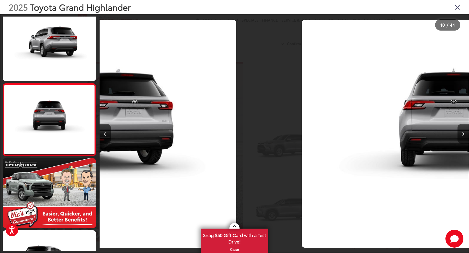
scroll to position [585, 0]
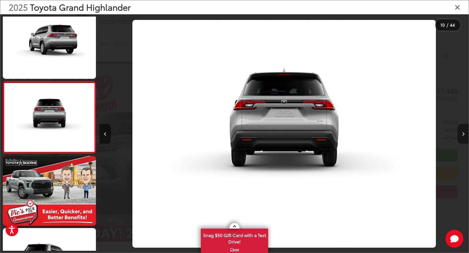
click at [465, 134] on button "Next image" at bounding box center [463, 134] width 11 height 20
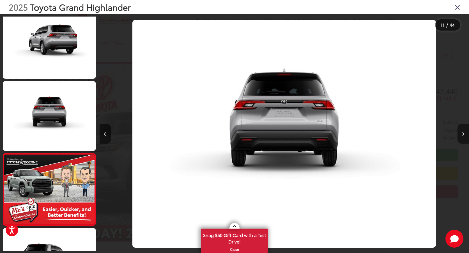
scroll to position [0, 0]
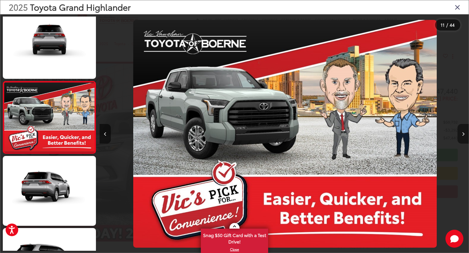
click at [465, 134] on button "Next image" at bounding box center [463, 134] width 11 height 20
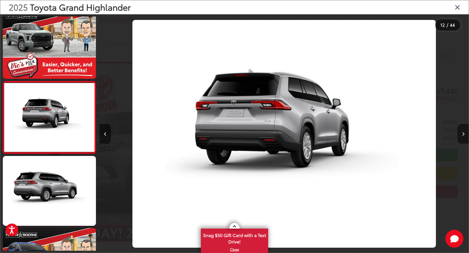
click at [465, 134] on button "Next image" at bounding box center [463, 134] width 11 height 20
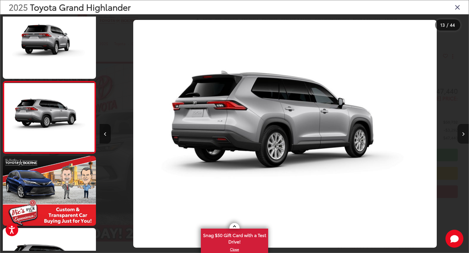
click at [465, 134] on button "Next image" at bounding box center [463, 134] width 11 height 20
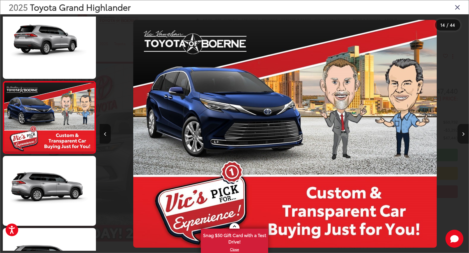
click at [465, 134] on button "Next image" at bounding box center [463, 134] width 11 height 20
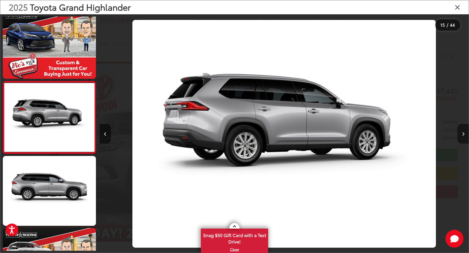
click at [465, 134] on button "Next image" at bounding box center [463, 134] width 11 height 20
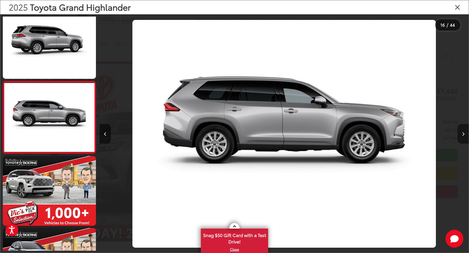
click at [465, 134] on button "Next image" at bounding box center [463, 134] width 11 height 20
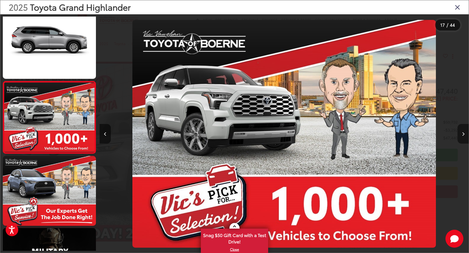
click at [465, 134] on button "Next image" at bounding box center [463, 134] width 11 height 20
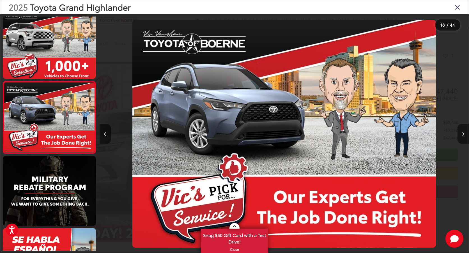
click at [465, 134] on button "Next image" at bounding box center [463, 134] width 11 height 20
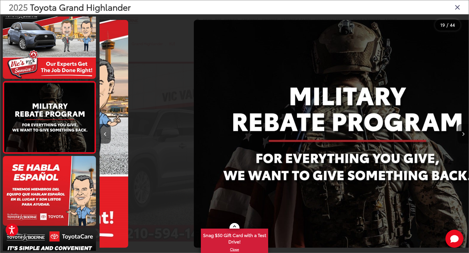
click at [465, 134] on button "Next image" at bounding box center [463, 134] width 11 height 20
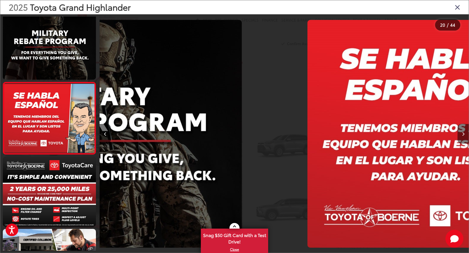
click at [465, 134] on button "Next image" at bounding box center [463, 134] width 11 height 20
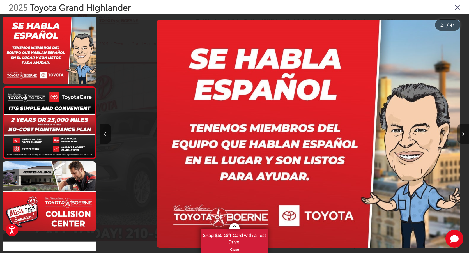
click at [465, 134] on button "Next image" at bounding box center [463, 134] width 11 height 20
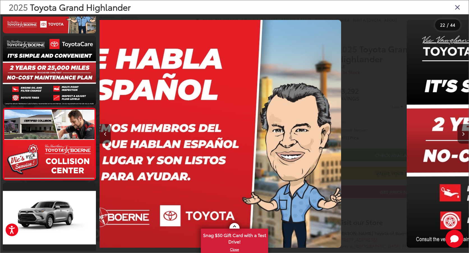
click at [465, 134] on button "Next image" at bounding box center [463, 134] width 11 height 20
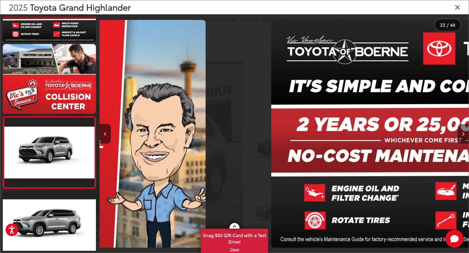
click at [465, 134] on button "Next image" at bounding box center [463, 134] width 11 height 20
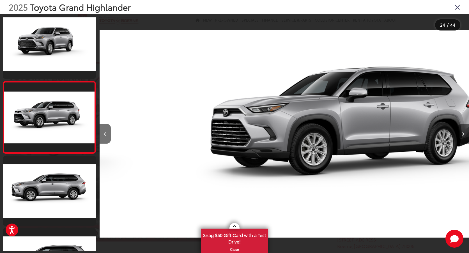
click at [465, 134] on button "Next image" at bounding box center [463, 134] width 11 height 20
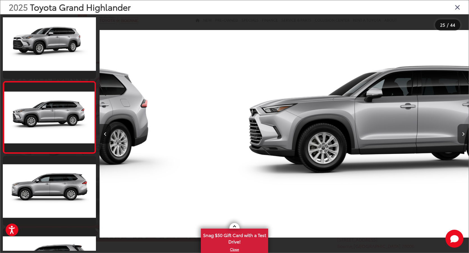
click at [465, 134] on button "Next image" at bounding box center [463, 134] width 11 height 20
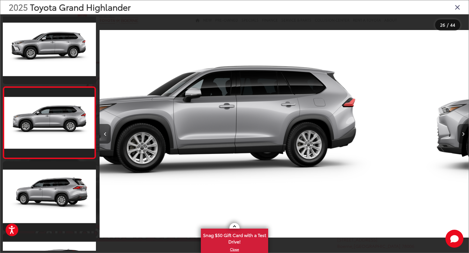
click at [465, 134] on button "Next image" at bounding box center [463, 134] width 11 height 20
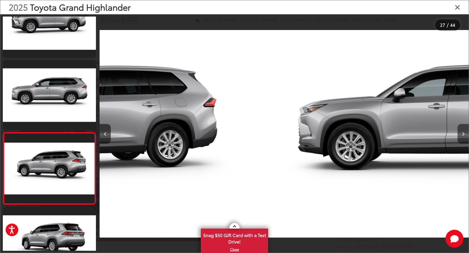
click at [465, 134] on button "Next image" at bounding box center [463, 134] width 11 height 20
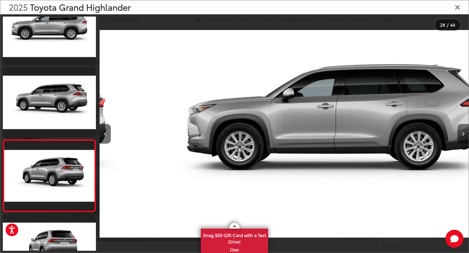
click at [465, 134] on button "Next image" at bounding box center [463, 134] width 11 height 20
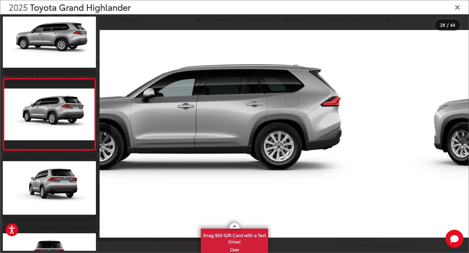
click at [465, 134] on button "Next image" at bounding box center [463, 134] width 11 height 20
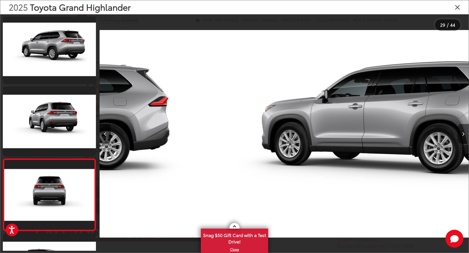
click at [465, 134] on button "Next image" at bounding box center [463, 134] width 11 height 20
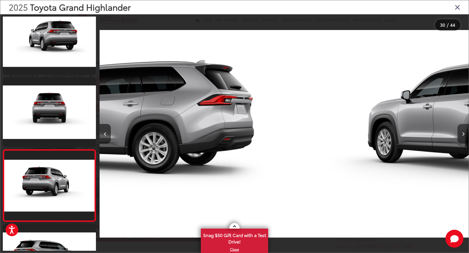
click at [465, 134] on button "Next image" at bounding box center [463, 134] width 11 height 20
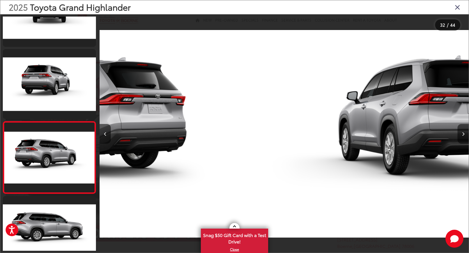
click at [465, 134] on button "Next image" at bounding box center [463, 134] width 11 height 20
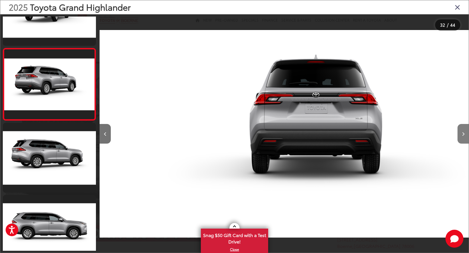
click at [465, 134] on button "Next image" at bounding box center [463, 134] width 11 height 20
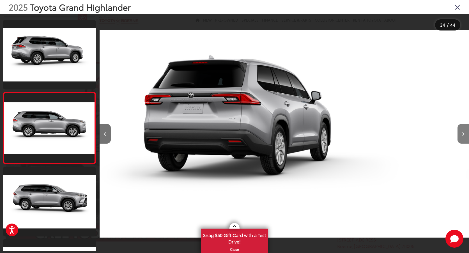
click at [465, 134] on button "Next image" at bounding box center [463, 134] width 11 height 20
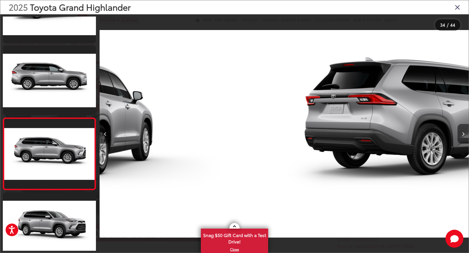
click at [465, 134] on button "Next image" at bounding box center [463, 134] width 11 height 20
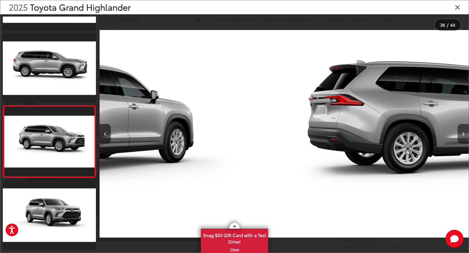
click at [465, 134] on button "Next image" at bounding box center [463, 134] width 11 height 20
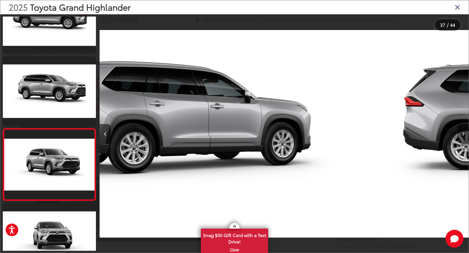
click at [465, 134] on button "Next image" at bounding box center [463, 134] width 11 height 20
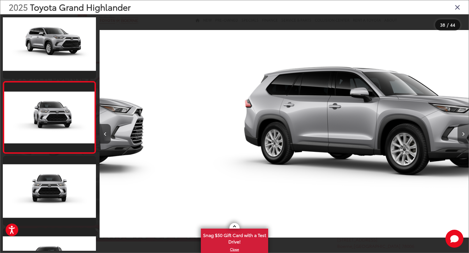
click at [465, 134] on button "Next image" at bounding box center [463, 134] width 11 height 20
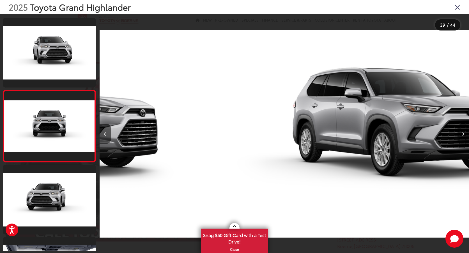
click at [465, 134] on button "Next image" at bounding box center [463, 134] width 11 height 20
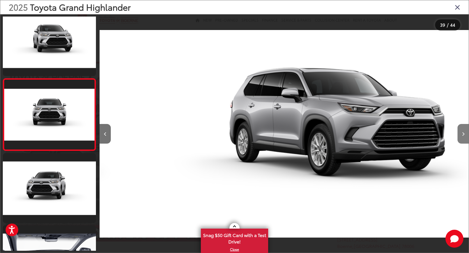
click at [465, 134] on button "Next image" at bounding box center [463, 134] width 11 height 20
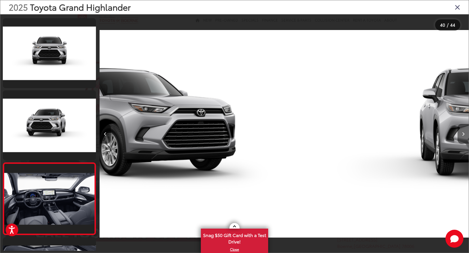
click at [465, 134] on button "Next image" at bounding box center [463, 134] width 11 height 20
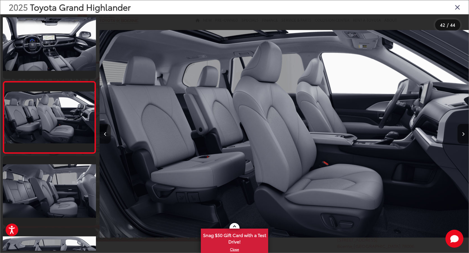
click at [107, 133] on button "Previous image" at bounding box center [105, 134] width 11 height 20
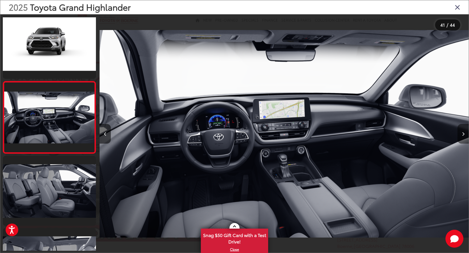
click at [461, 130] on button "Next image" at bounding box center [463, 134] width 11 height 20
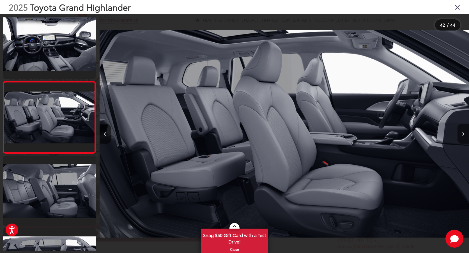
click at [461, 130] on button "Next image" at bounding box center [463, 134] width 11 height 20
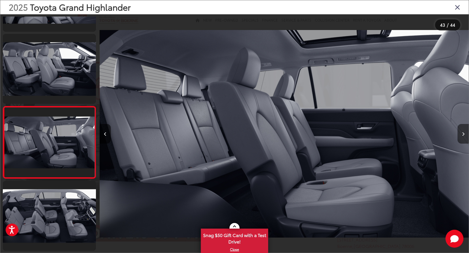
click at [461, 130] on button "Next image" at bounding box center [463, 134] width 11 height 20
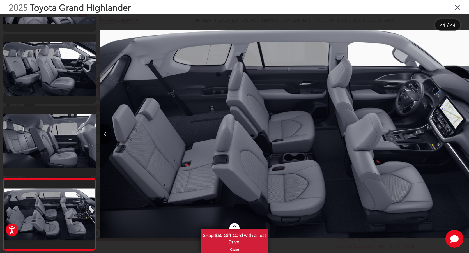
click at [457, 7] on icon "Close gallery" at bounding box center [458, 6] width 6 height 7
